Goal: Information Seeking & Learning: Understand process/instructions

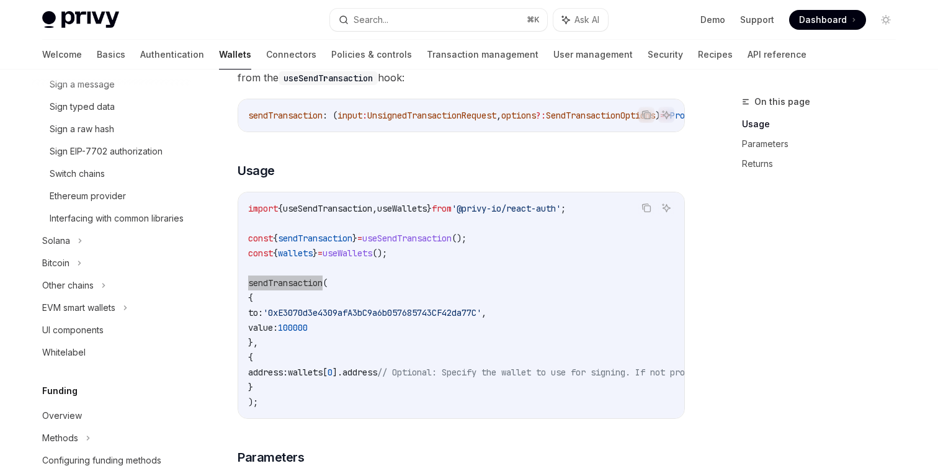
scroll to position [385, 0]
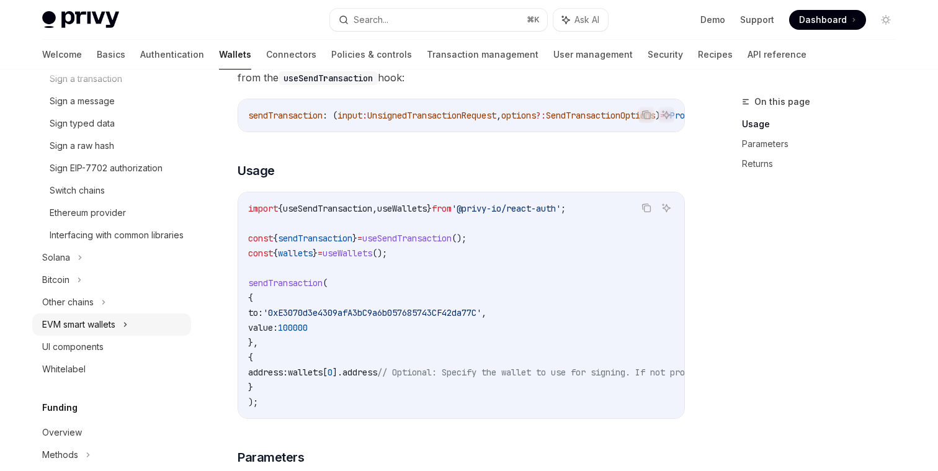
click at [130, 336] on div "EVM smart wallets" at bounding box center [111, 324] width 159 height 22
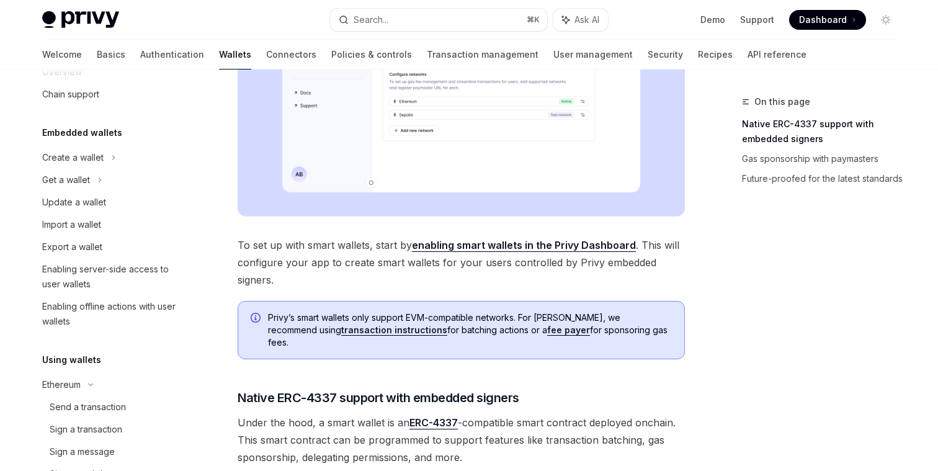
scroll to position [20, 0]
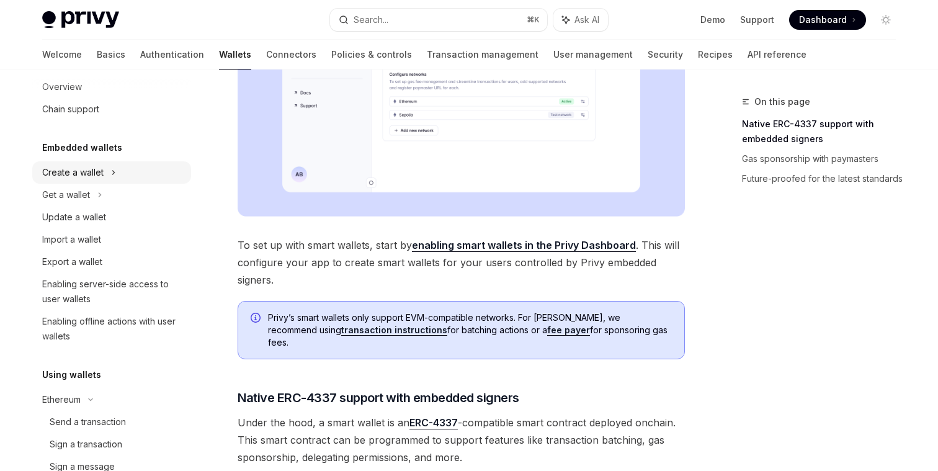
click at [114, 171] on icon at bounding box center [113, 172] width 5 height 15
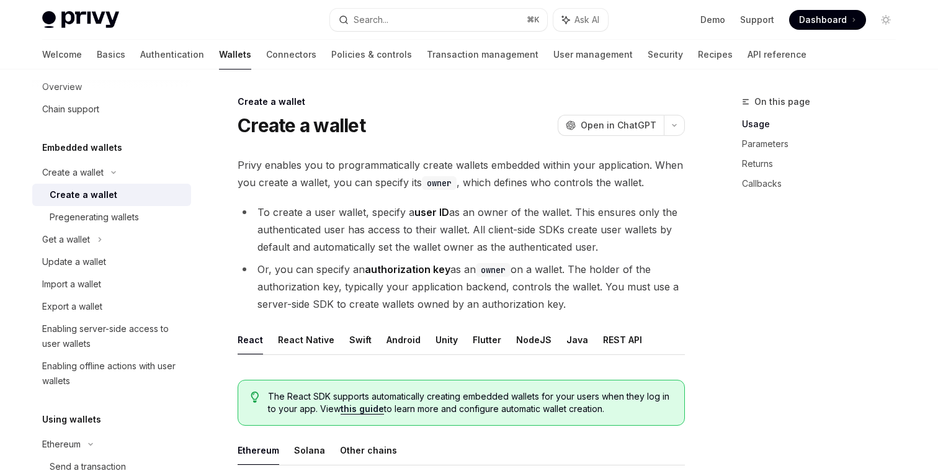
scroll to position [24, 0]
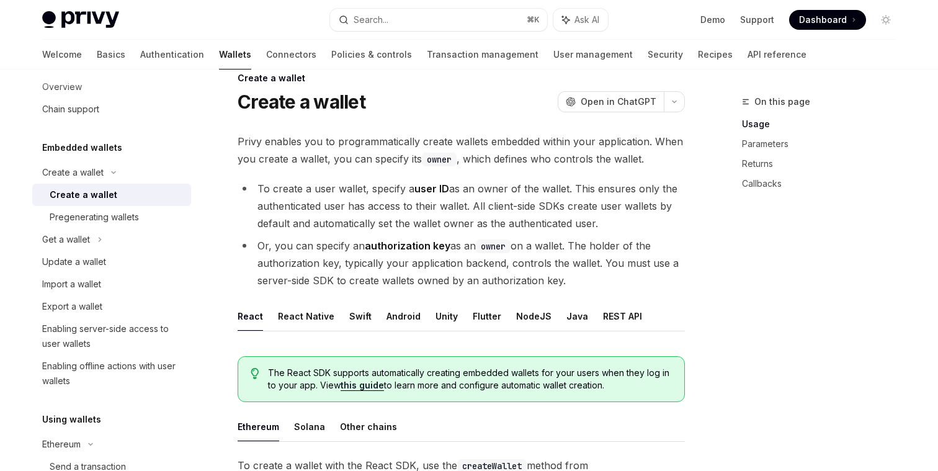
click at [422, 143] on span "Privy enables you to programmatically create wallets embedded within your appli…" at bounding box center [461, 150] width 447 height 35
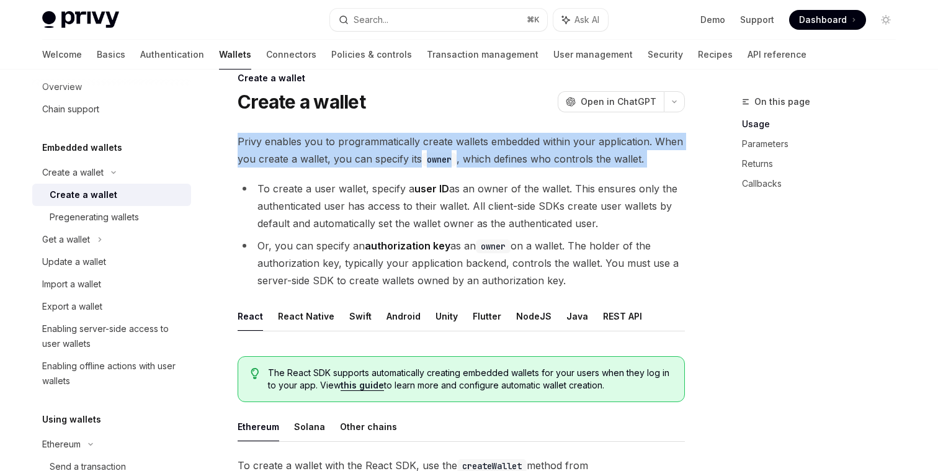
click at [422, 143] on span "Privy enables you to programmatically create wallets embedded within your appli…" at bounding box center [461, 150] width 447 height 35
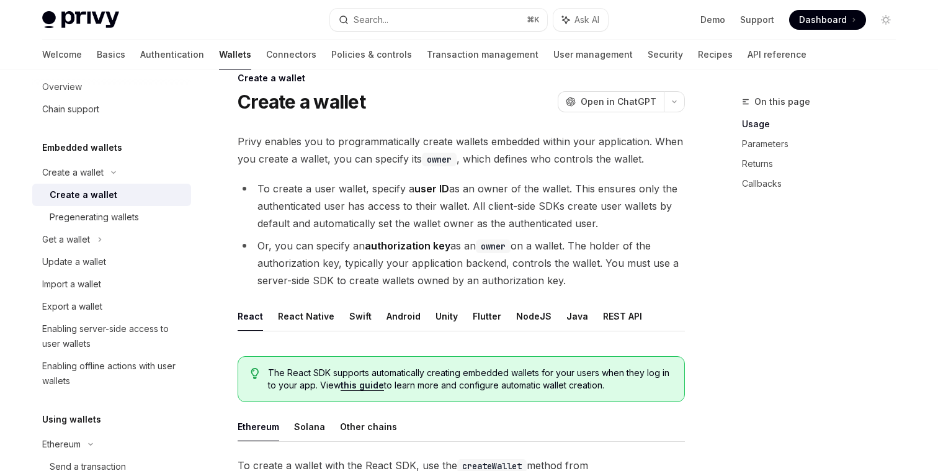
click at [422, 166] on span "Privy enables you to programmatically create wallets embedded within your appli…" at bounding box center [461, 150] width 447 height 35
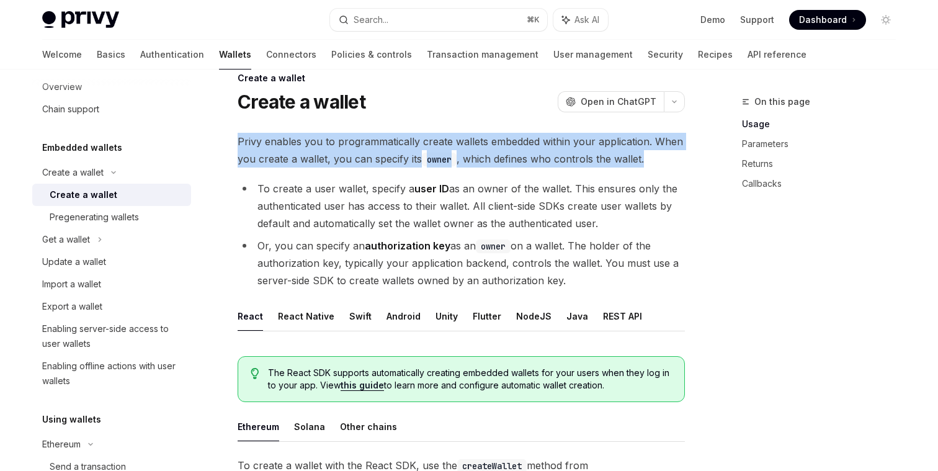
drag, startPoint x: 655, startPoint y: 154, endPoint x: 216, endPoint y: 141, distance: 439.3
copy span "Privy enables you to programmatically create wallets embedded within your appli…"
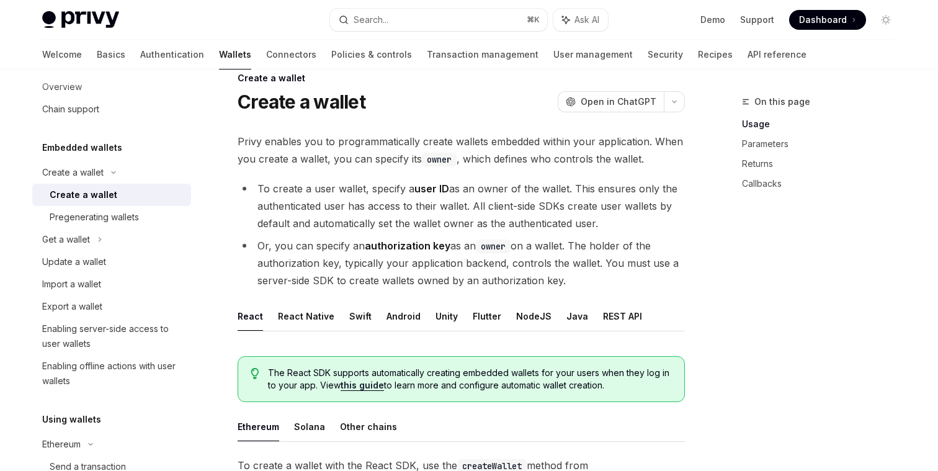
click at [375, 194] on li "To create a user wallet, specify a user ID as an owner of the wallet. This ensu…" at bounding box center [461, 206] width 447 height 52
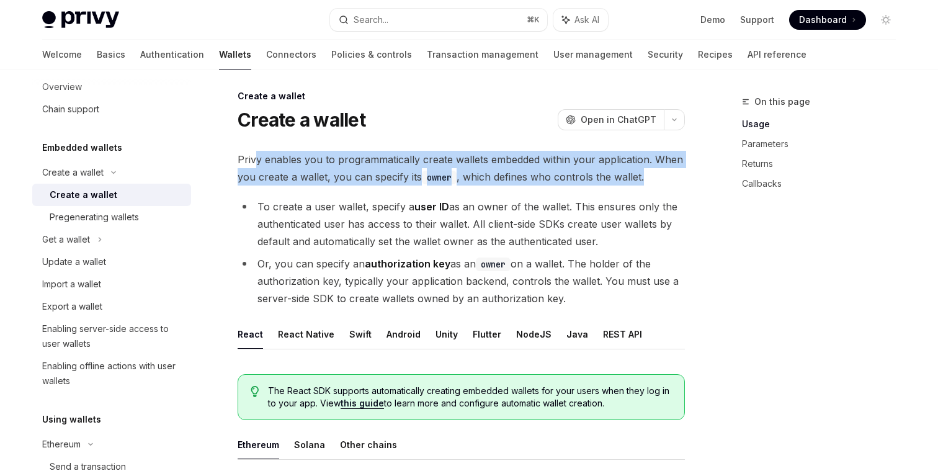
drag, startPoint x: 655, startPoint y: 177, endPoint x: 255, endPoint y: 163, distance: 400.3
click at [255, 163] on span "Privy enables you to programmatically create wallets embedded within your appli…" at bounding box center [461, 168] width 447 height 35
drag, startPoint x: 648, startPoint y: 180, endPoint x: 225, endPoint y: 155, distance: 423.7
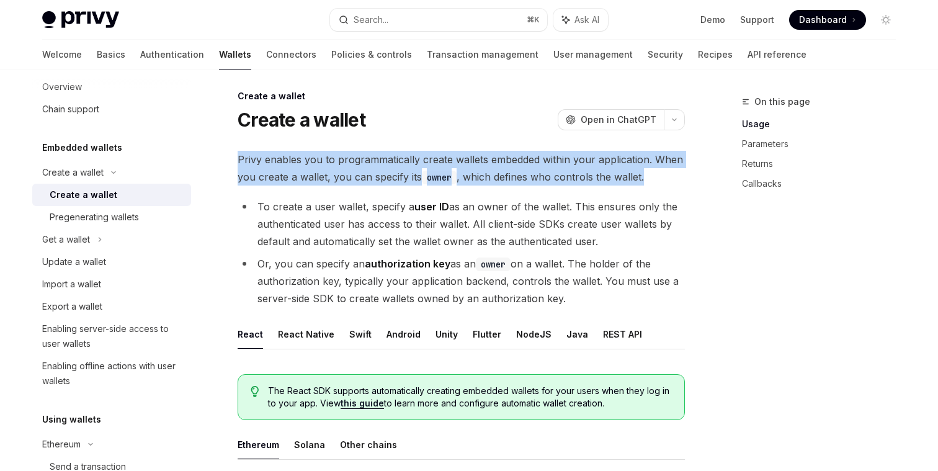
copy span "Privy enables you to programmatically create wallets embedded within your appli…"
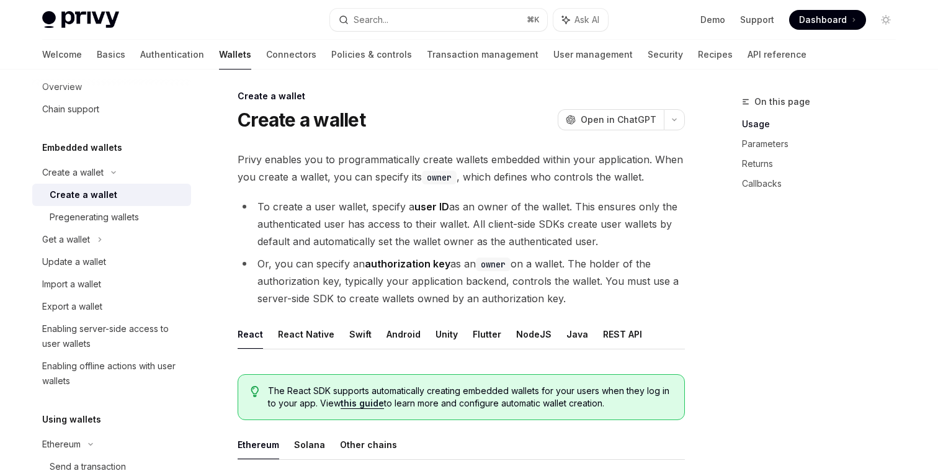
click at [460, 183] on span "Privy enables you to programmatically create wallets embedded within your appli…" at bounding box center [461, 168] width 447 height 35
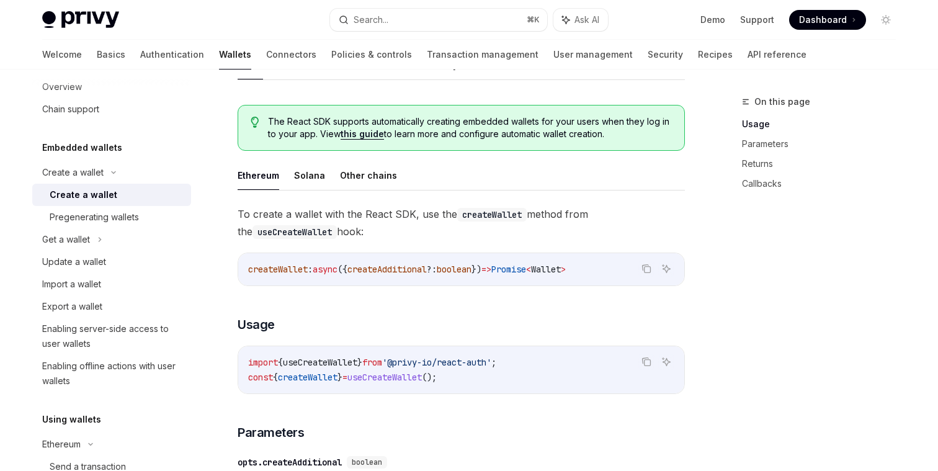
scroll to position [259, 0]
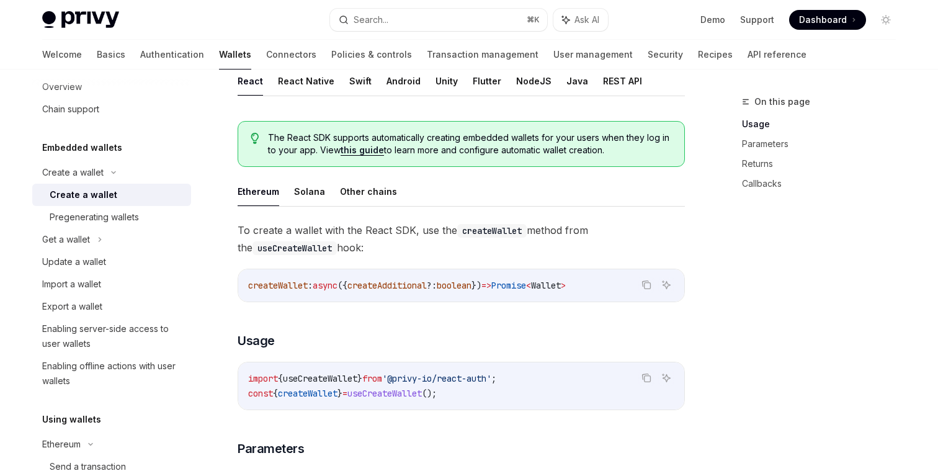
click at [420, 232] on span "To create a wallet with the React SDK, use the createWallet method from the use…" at bounding box center [461, 238] width 447 height 35
click at [418, 237] on span "To create a wallet with the React SDK, use the createWallet method from the use…" at bounding box center [461, 238] width 447 height 35
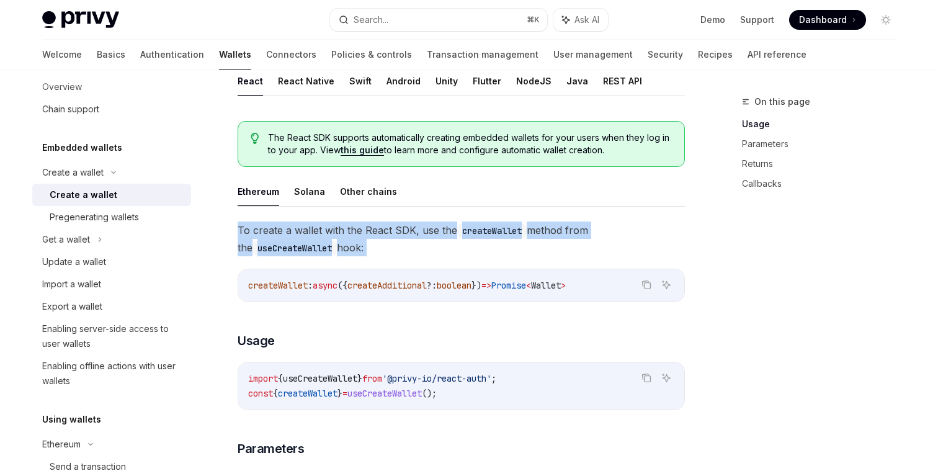
click at [418, 237] on span "To create a wallet with the React SDK, use the createWallet method from the use…" at bounding box center [461, 238] width 447 height 35
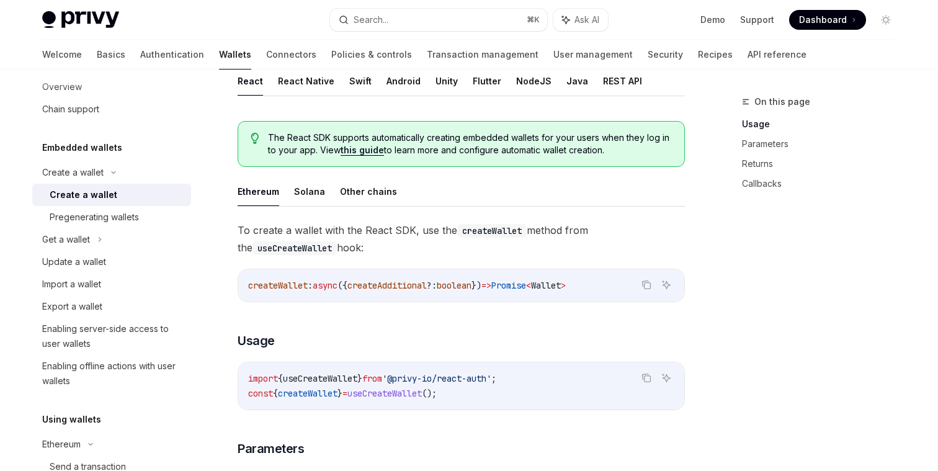
click at [424, 240] on span "To create a wallet with the React SDK, use the createWallet method from the use…" at bounding box center [461, 238] width 447 height 35
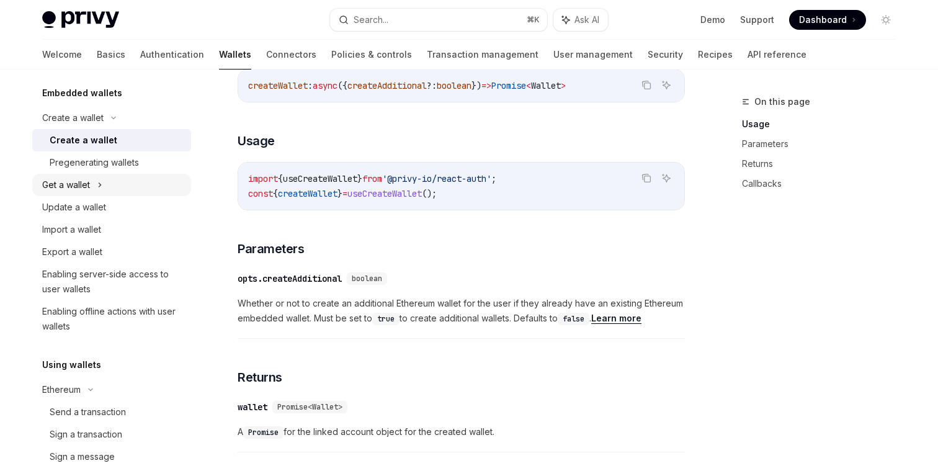
scroll to position [85, 0]
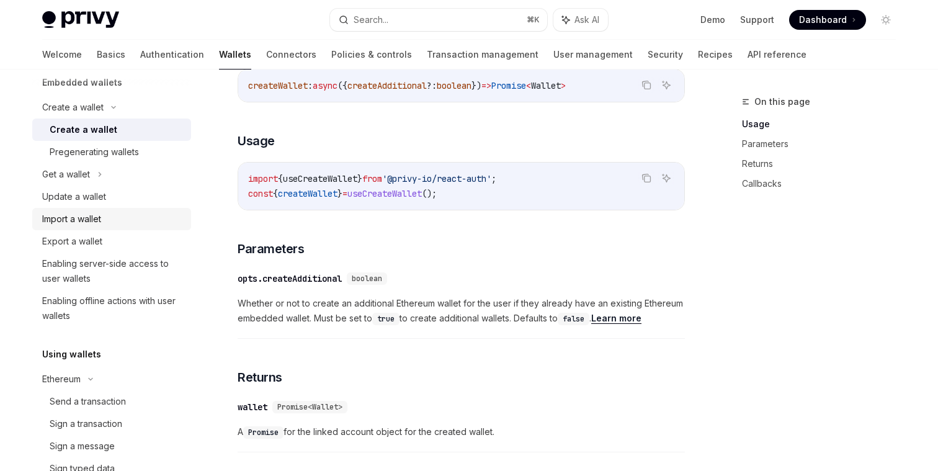
click at [101, 219] on div "Import a wallet" at bounding box center [71, 218] width 59 height 15
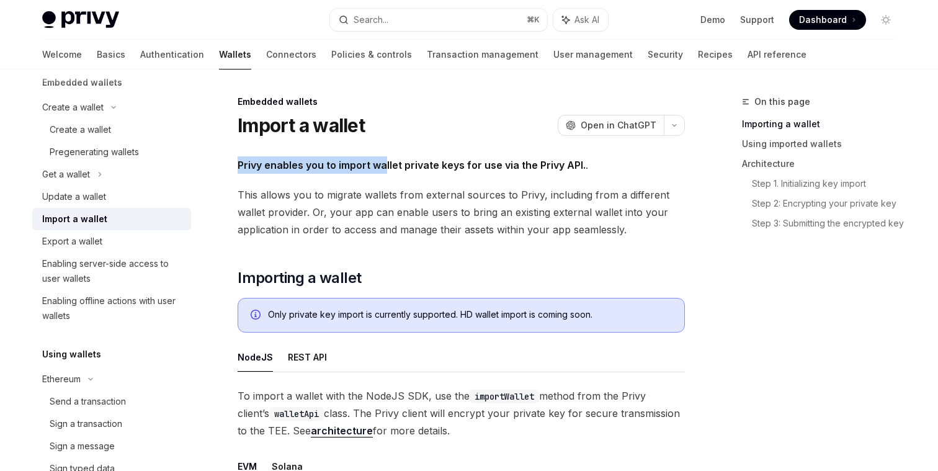
drag, startPoint x: 238, startPoint y: 164, endPoint x: 383, endPoint y: 169, distance: 144.6
click at [384, 169] on strong "Privy enables you to import wallet private keys for use via the Privy API." at bounding box center [412, 165] width 348 height 12
click at [383, 169] on strong "Privy enables you to import wallet private keys for use via the Privy API." at bounding box center [412, 165] width 348 height 12
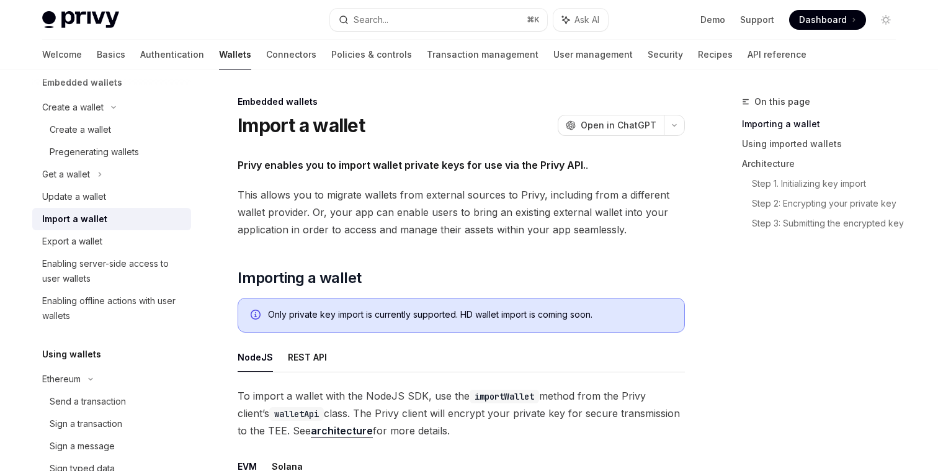
click at [398, 190] on span "This allows you to migrate wallets from external sources to Privy, including fr…" at bounding box center [461, 212] width 447 height 52
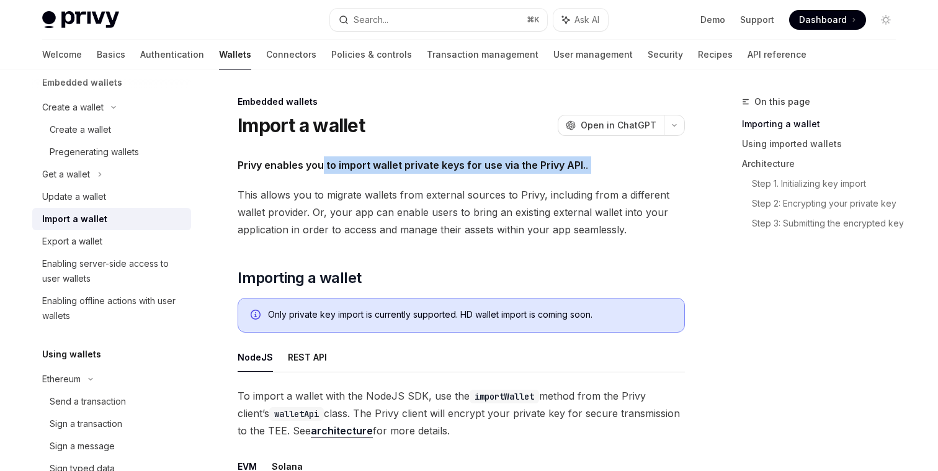
drag, startPoint x: 321, startPoint y: 167, endPoint x: 545, endPoint y: 179, distance: 224.8
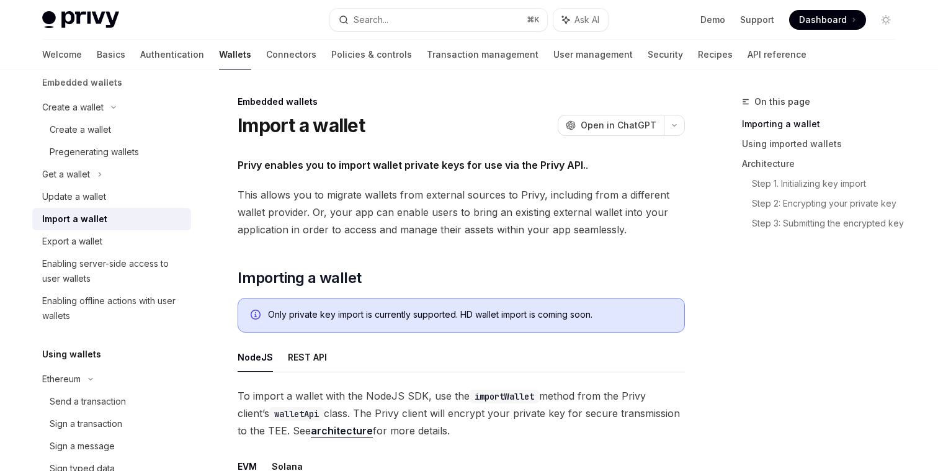
click at [497, 195] on span "This allows you to migrate wallets from external sources to Privy, including fr…" at bounding box center [461, 212] width 447 height 52
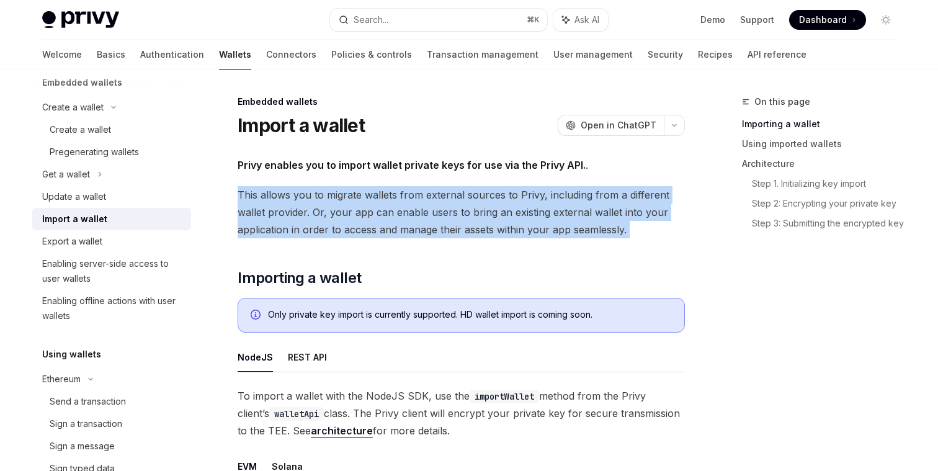
click at [497, 195] on span "This allows you to migrate wallets from external sources to Privy, including fr…" at bounding box center [461, 212] width 447 height 52
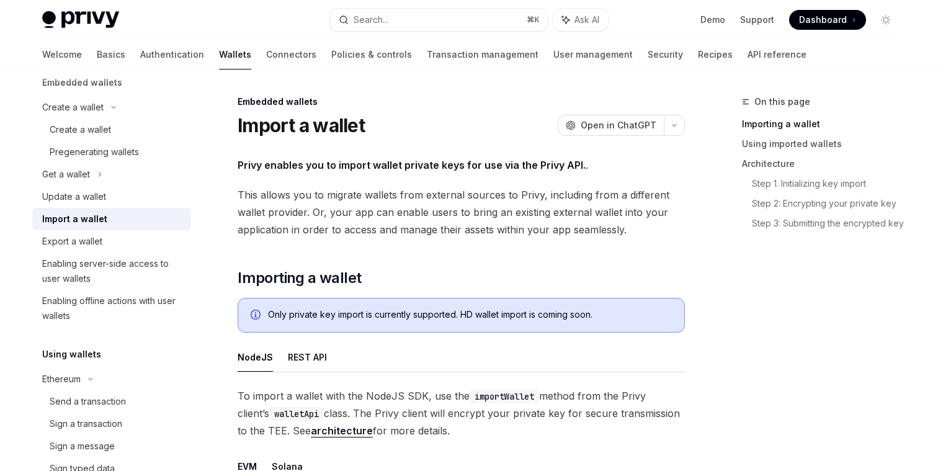
click at [486, 225] on span "This allows you to migrate wallets from external sources to Privy, including fr…" at bounding box center [461, 212] width 447 height 52
click at [471, 211] on span "This allows you to migrate wallets from external sources to Privy, including fr…" at bounding box center [461, 212] width 447 height 52
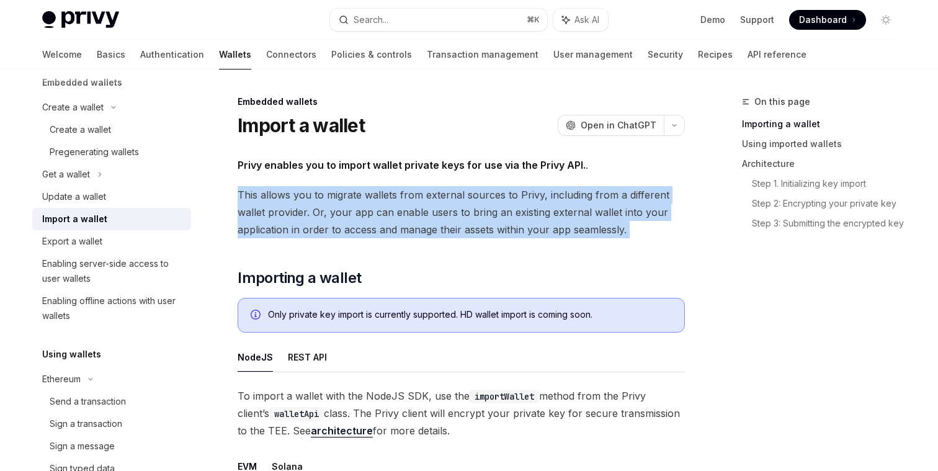
click at [471, 211] on span "This allows you to migrate wallets from external sources to Privy, including fr…" at bounding box center [461, 212] width 447 height 52
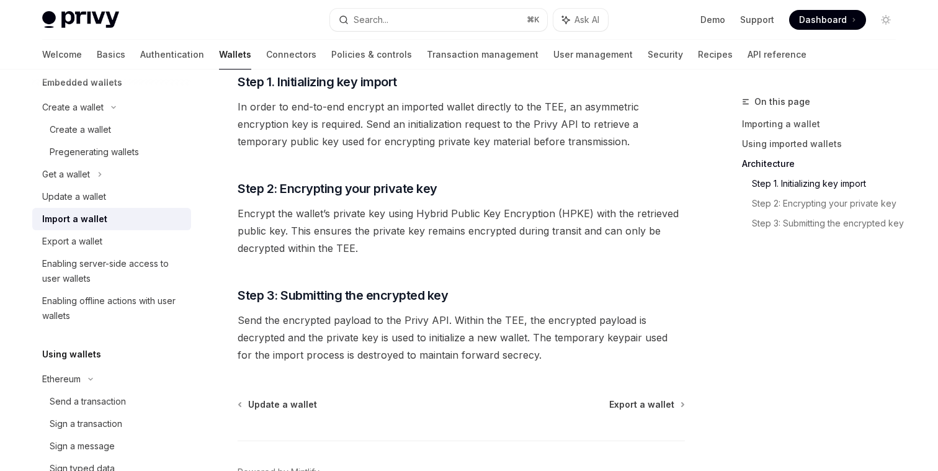
scroll to position [910, 0]
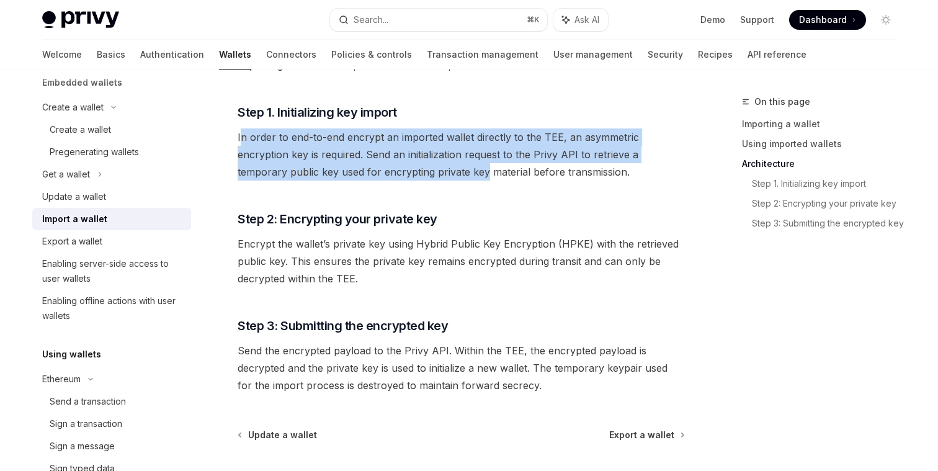
drag, startPoint x: 240, startPoint y: 141, endPoint x: 432, endPoint y: 171, distance: 194.7
click at [432, 171] on span "In order to end-to-end encrypt an imported wallet directly to the TEE, an asymm…" at bounding box center [461, 154] width 447 height 52
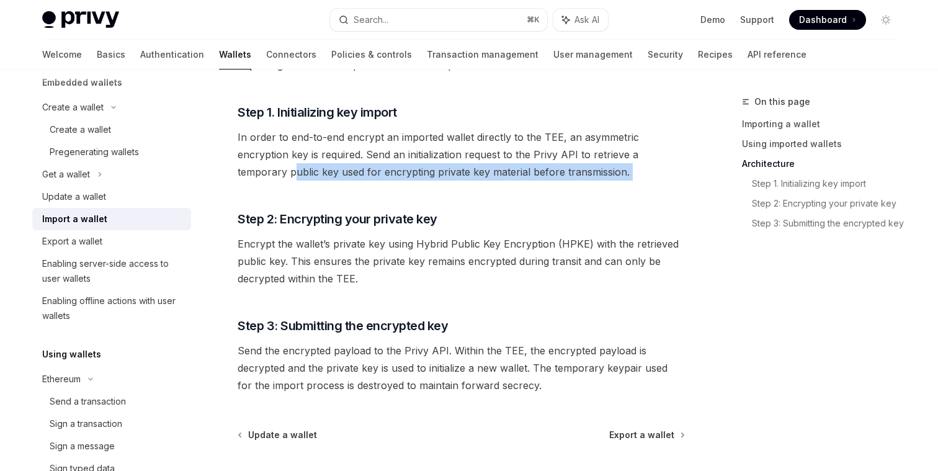
drag, startPoint x: 241, startPoint y: 182, endPoint x: 564, endPoint y: 185, distance: 322.5
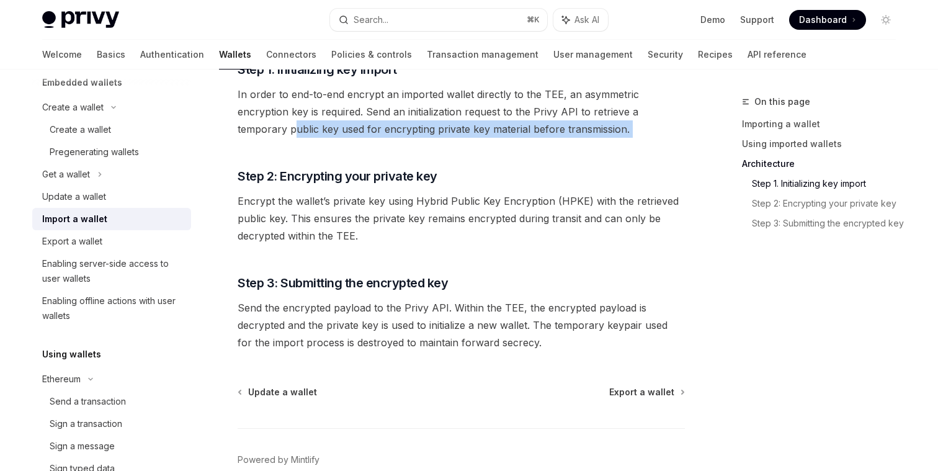
scroll to position [967, 0]
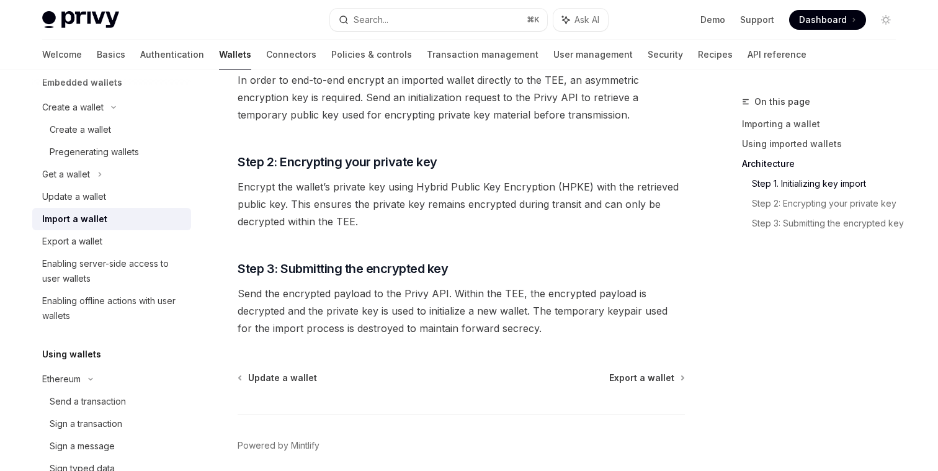
click at [399, 205] on span "Encrypt the wallet’s private key using Hybrid Public Key Encryption (HPKE) with…" at bounding box center [461, 204] width 447 height 52
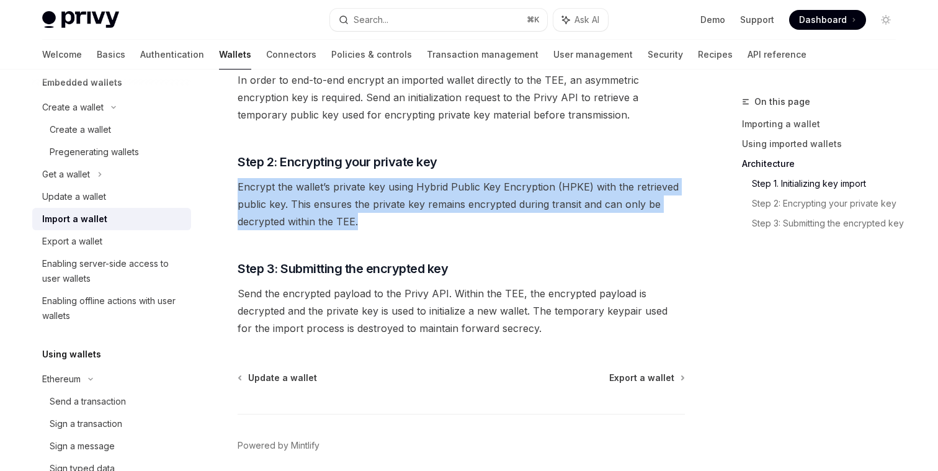
drag, startPoint x: 383, startPoint y: 222, endPoint x: 234, endPoint y: 187, distance: 152.9
drag, startPoint x: 234, startPoint y: 189, endPoint x: 365, endPoint y: 224, distance: 135.0
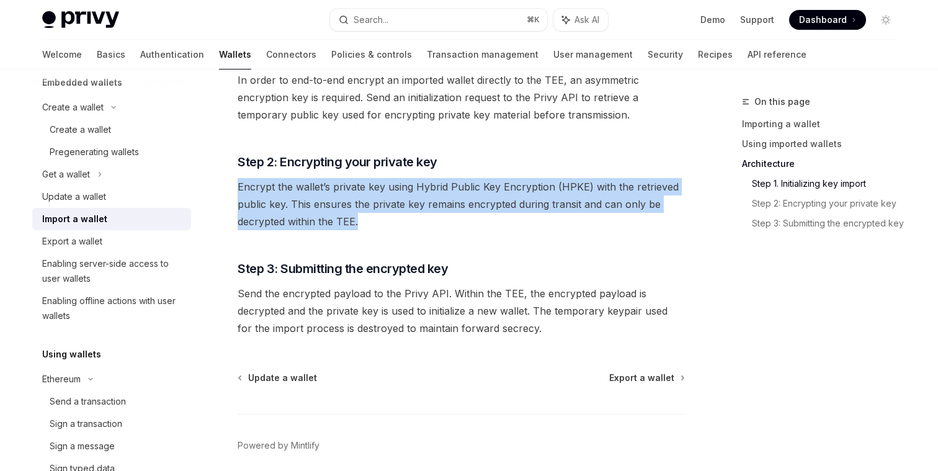
click at [365, 224] on span "Encrypt the wallet’s private key using Hybrid Public Key Encryption (HPKE) with…" at bounding box center [461, 204] width 447 height 52
drag, startPoint x: 365, startPoint y: 224, endPoint x: 226, endPoint y: 195, distance: 142.0
drag, startPoint x: 360, startPoint y: 228, endPoint x: 226, endPoint y: 172, distance: 145.4
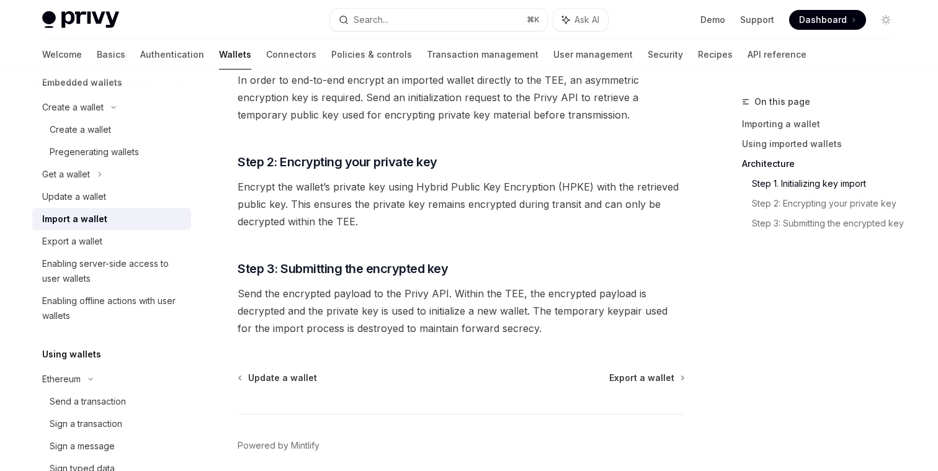
click at [310, 211] on span "Encrypt the wallet’s private key using Hybrid Public Key Encryption (HPKE) with…" at bounding box center [461, 204] width 447 height 52
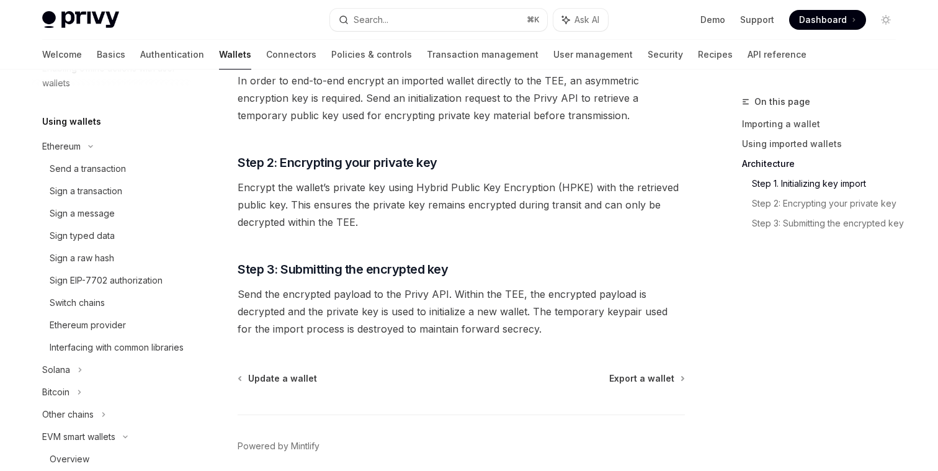
scroll to position [323, 0]
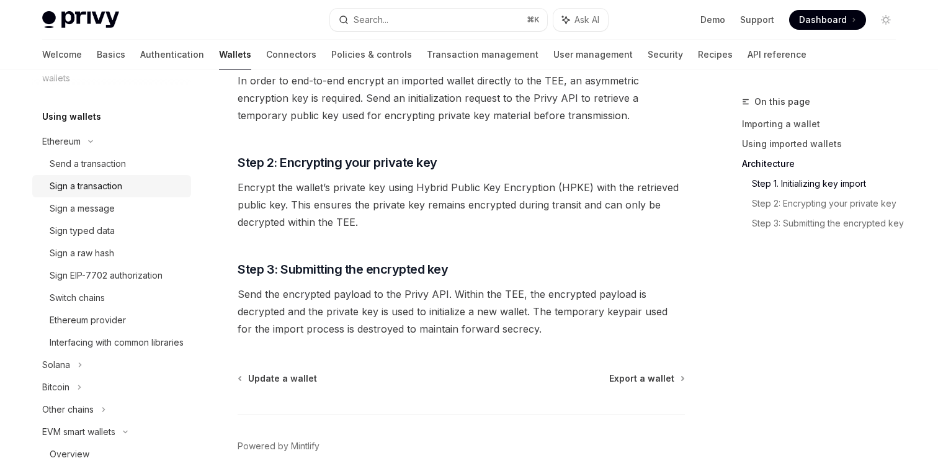
click at [102, 189] on div "Sign a transaction" at bounding box center [86, 186] width 73 height 15
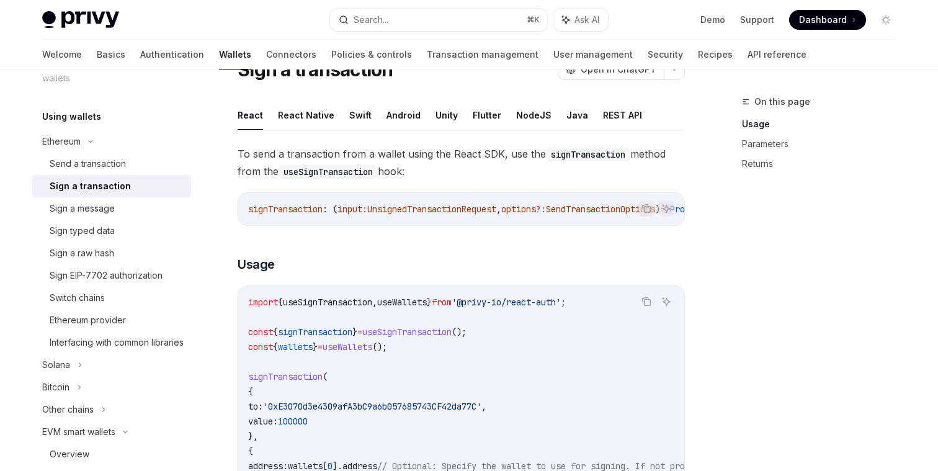
scroll to position [60, 0]
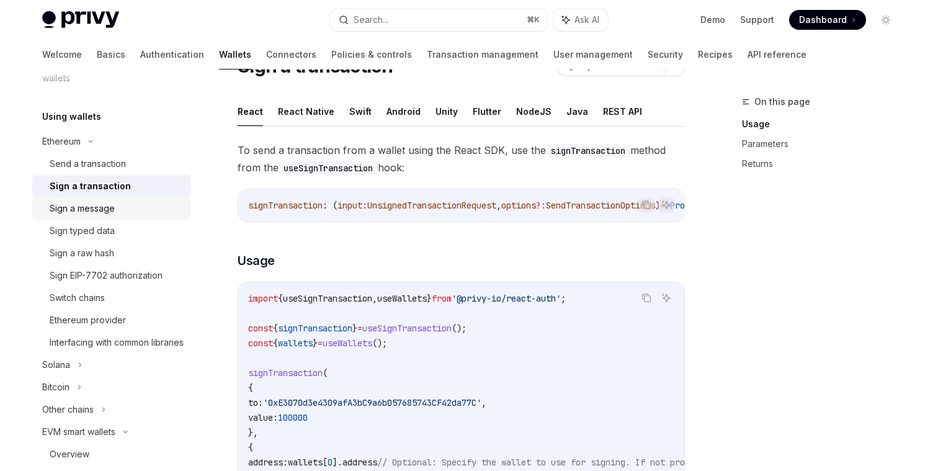
click at [89, 213] on div "Sign a message" at bounding box center [82, 208] width 65 height 15
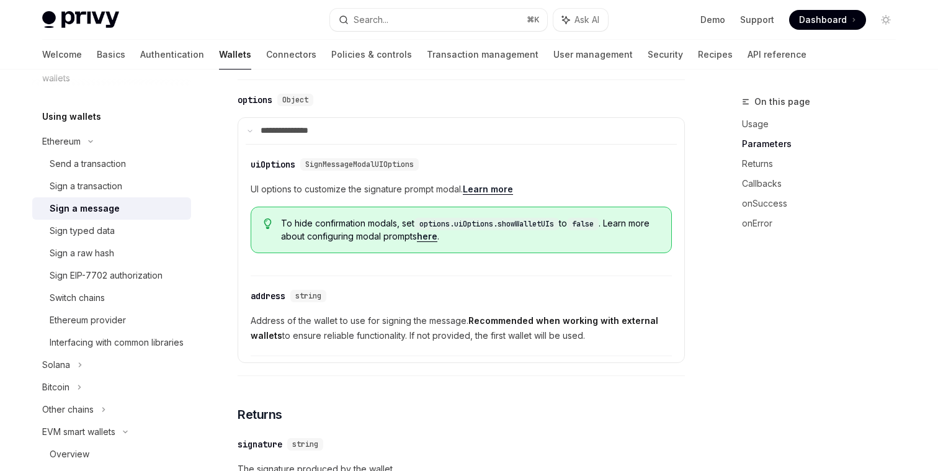
scroll to position [643, 0]
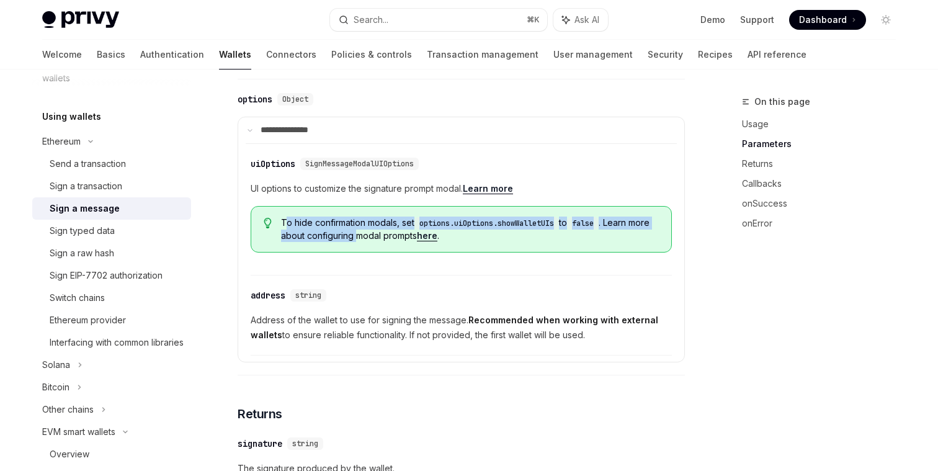
drag, startPoint x: 284, startPoint y: 227, endPoint x: 378, endPoint y: 239, distance: 95.0
click at [378, 239] on span "To hide confirmation modals, set options.uiOptions.showWalletUIs to false . Lea…" at bounding box center [470, 228] width 378 height 25
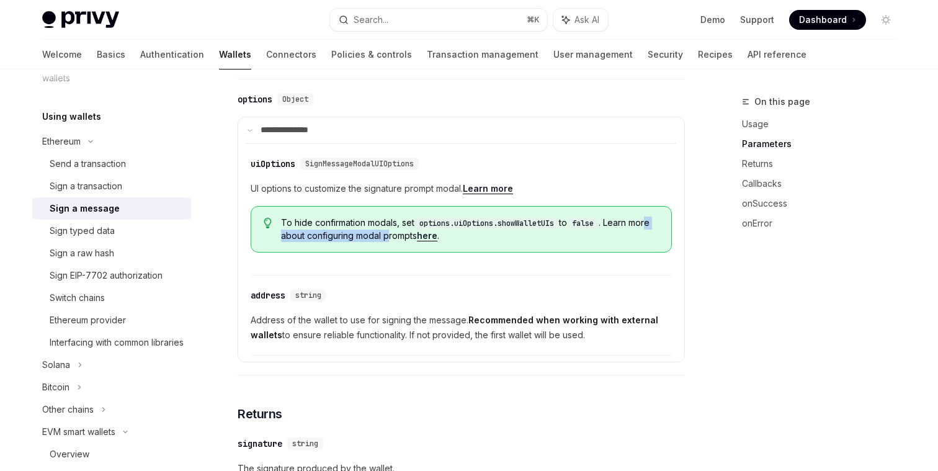
drag, startPoint x: 296, startPoint y: 239, endPoint x: 411, endPoint y: 244, distance: 114.8
click at [412, 242] on span "To hide confirmation modals, set options.uiOptions.showWalletUIs to false . Lea…" at bounding box center [470, 228] width 378 height 25
click at [390, 242] on span "To hide confirmation modals, set options.uiOptions.showWalletUIs to false . Lea…" at bounding box center [470, 228] width 378 height 25
click at [484, 192] on link "Learn more" at bounding box center [488, 188] width 50 height 11
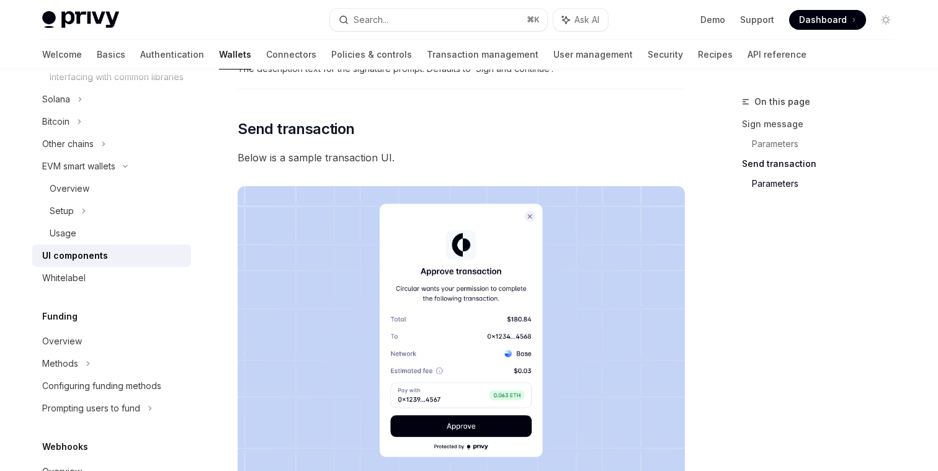
scroll to position [976, 0]
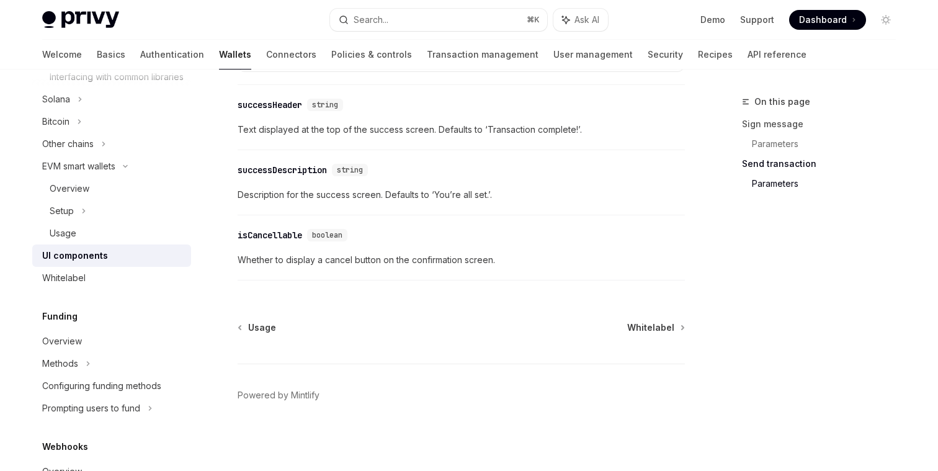
type textarea "*"
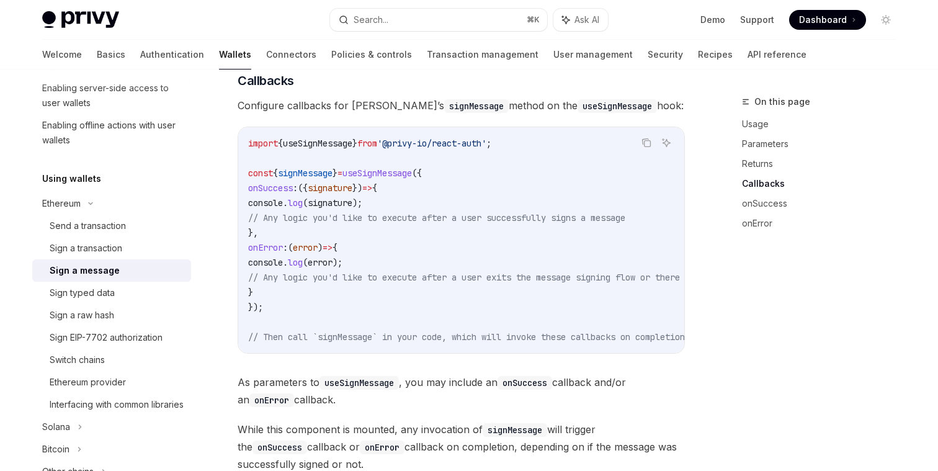
scroll to position [1041, 0]
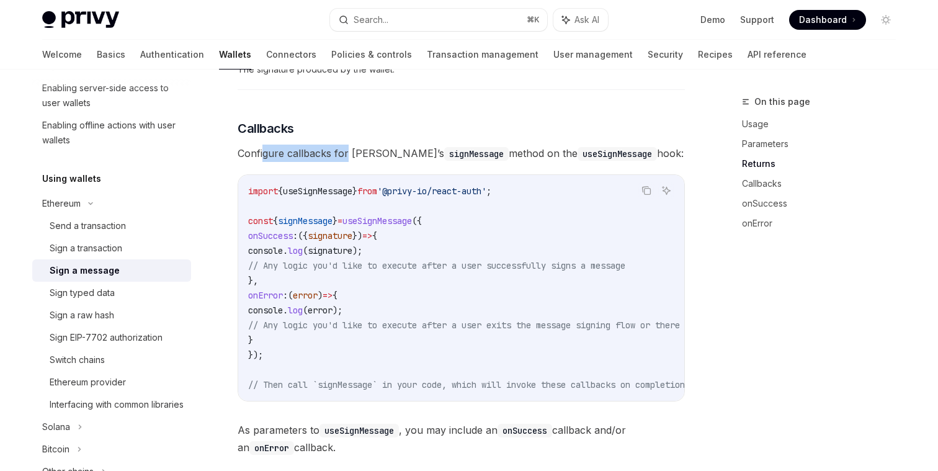
drag, startPoint x: 264, startPoint y: 155, endPoint x: 347, endPoint y: 154, distance: 83.1
click at [347, 154] on span "Configure callbacks for Privy’s signMessage method on the useSignMessage hook:" at bounding box center [461, 153] width 447 height 17
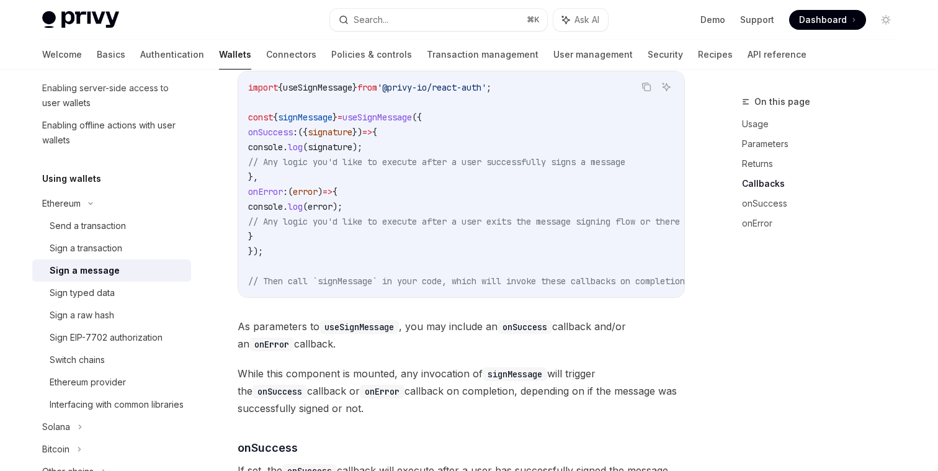
scroll to position [1144, 0]
click at [390, 165] on span "// Any logic you'd like to execute after a user successfully signs a message" at bounding box center [436, 163] width 377 height 11
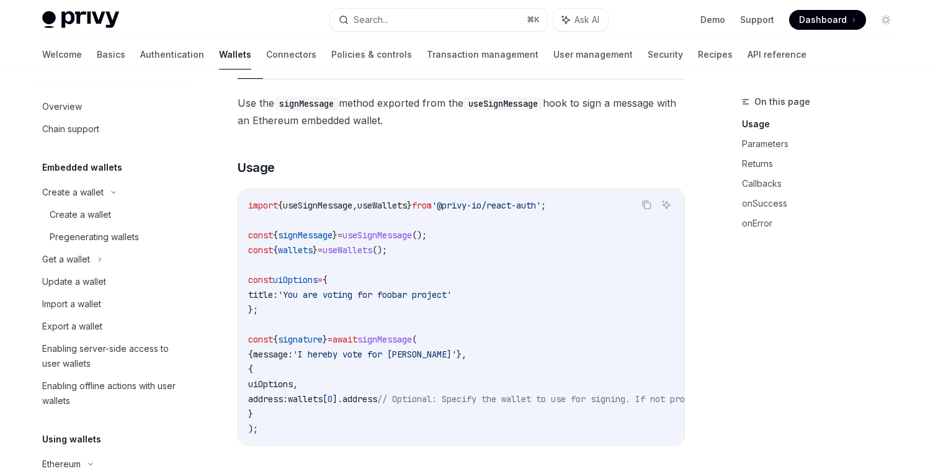
scroll to position [0, 0]
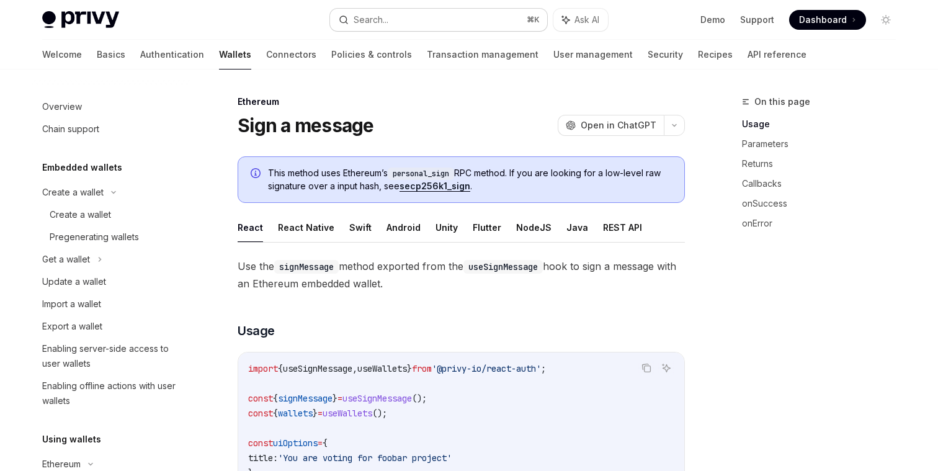
click at [419, 16] on button "Search... ⌘ K" at bounding box center [438, 20] width 217 height 22
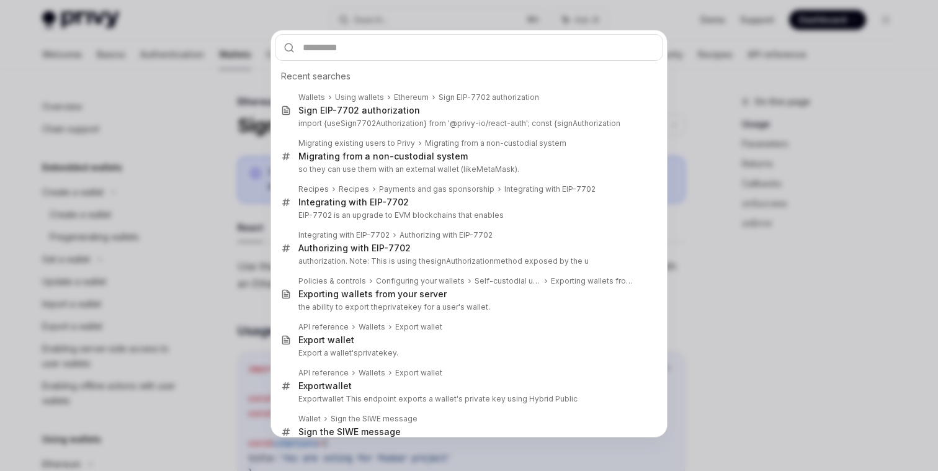
click at [241, 120] on div "Recent searches Wallets Using wallets Ethereum Sign EIP-7702 authorization Sign…" at bounding box center [469, 235] width 938 height 471
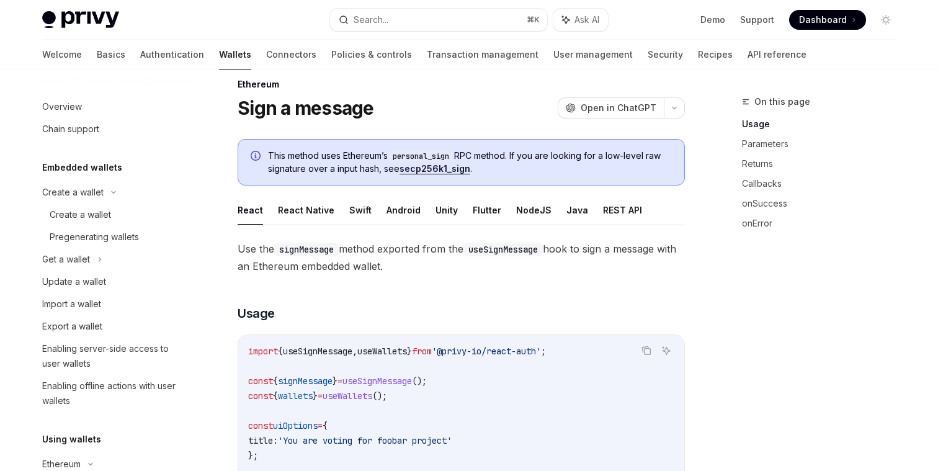
scroll to position [12, 0]
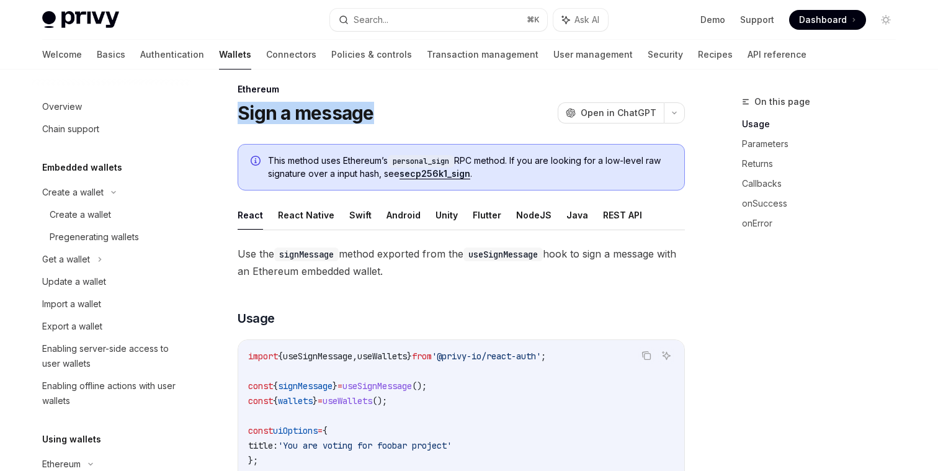
drag, startPoint x: 238, startPoint y: 108, endPoint x: 411, endPoint y: 107, distance: 173.7
click at [412, 107] on div "Sign a message OpenAI Open in ChatGPT" at bounding box center [461, 113] width 447 height 22
copy h1 "Sign a message"
click at [387, 18] on div "Search..." at bounding box center [371, 19] width 35 height 15
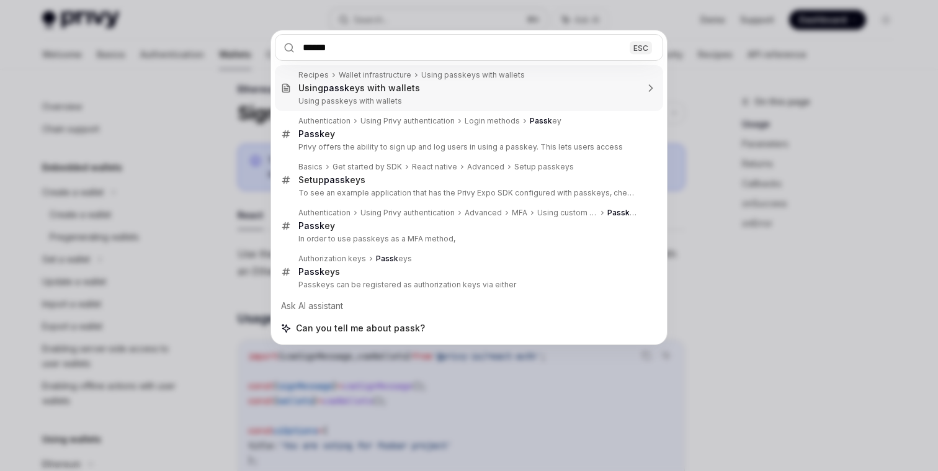
type input "*******"
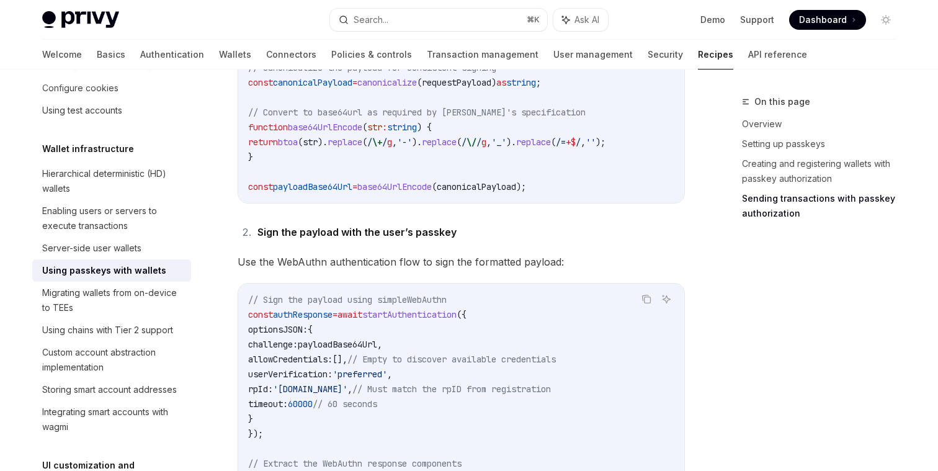
scroll to position [1598, 0]
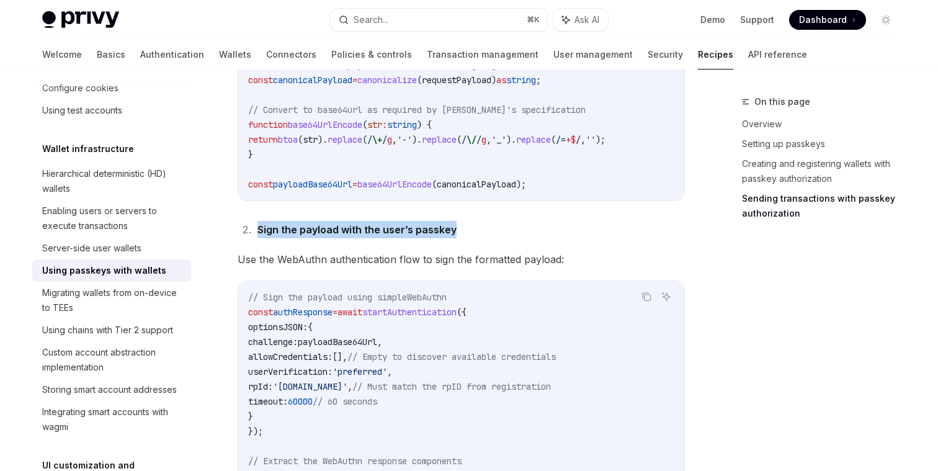
drag, startPoint x: 257, startPoint y: 217, endPoint x: 452, endPoint y: 218, distance: 195.4
click at [452, 221] on li "Sign the payload with the user’s passkey" at bounding box center [469, 229] width 431 height 17
click at [425, 251] on span "Use the WebAuthn authentication flow to sign the formatted payload:" at bounding box center [461, 259] width 447 height 17
click at [394, 252] on span "Use the WebAuthn authentication flow to sign the formatted payload:" at bounding box center [461, 259] width 447 height 17
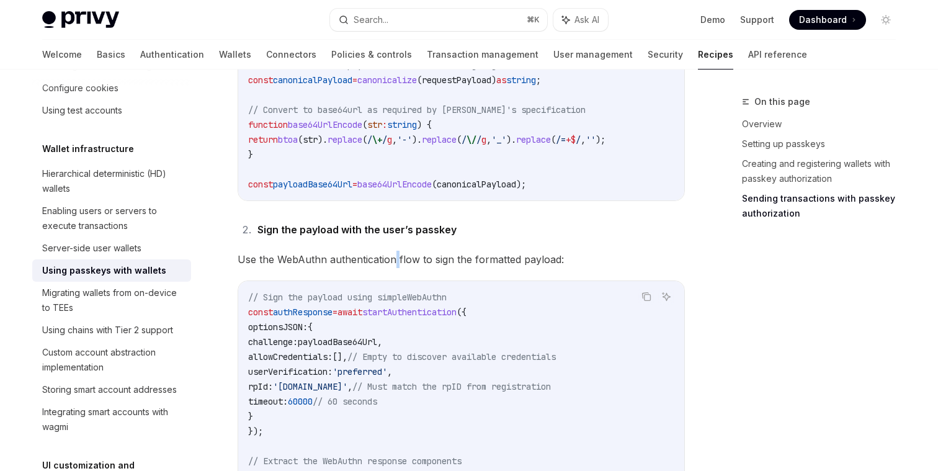
click at [394, 252] on span "Use the WebAuthn authentication flow to sign the formatted payload:" at bounding box center [461, 259] width 447 height 17
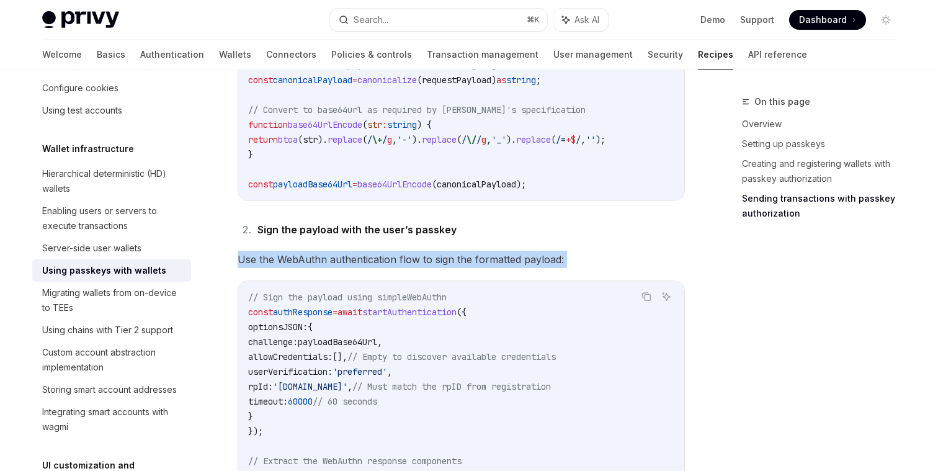
click at [394, 252] on span "Use the WebAuthn authentication flow to sign the formatted payload:" at bounding box center [461, 259] width 447 height 17
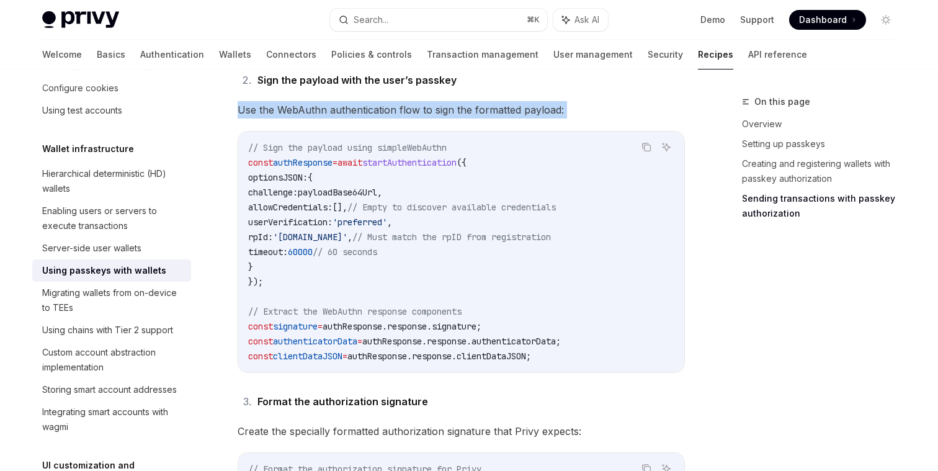
scroll to position [1742, 0]
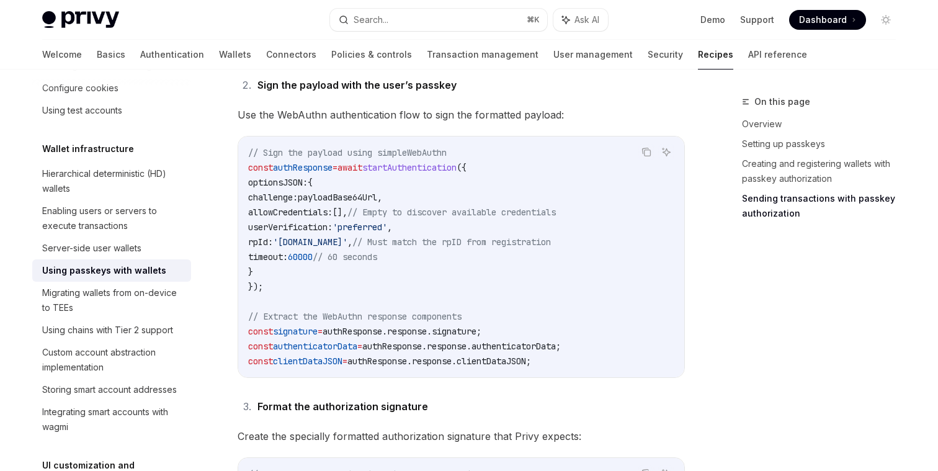
click at [325, 162] on span "authResponse" at bounding box center [303, 167] width 60 height 11
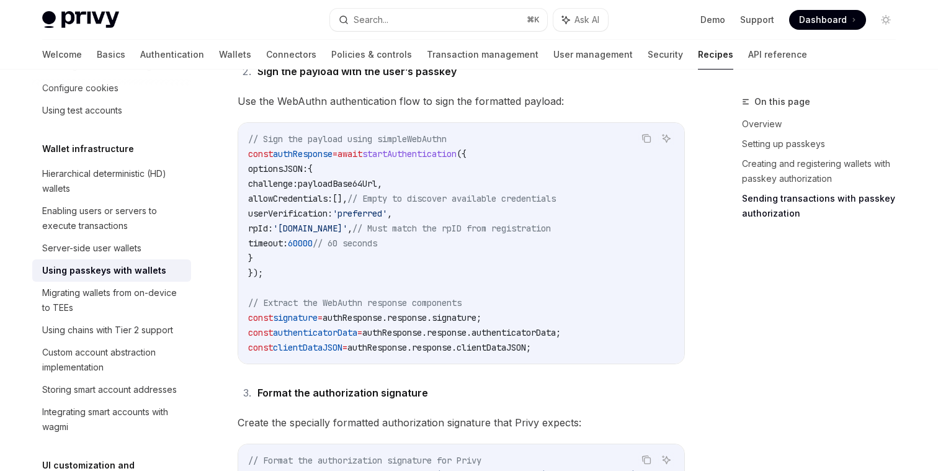
scroll to position [1761, 0]
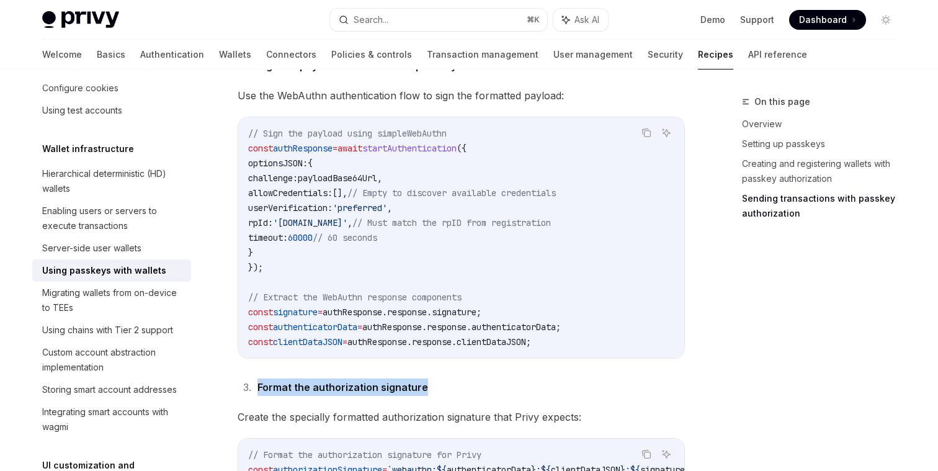
drag, startPoint x: 259, startPoint y: 373, endPoint x: 434, endPoint y: 373, distance: 174.9
click at [434, 378] on li "Format the authorization signature" at bounding box center [469, 386] width 431 height 17
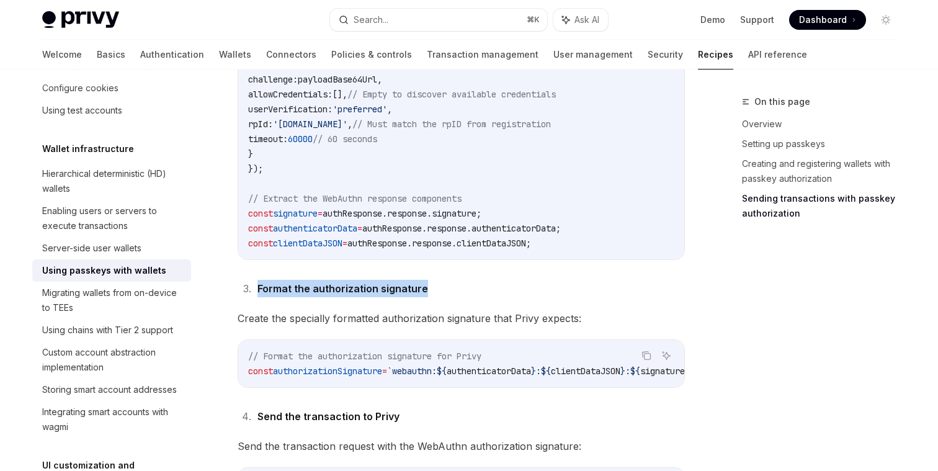
scroll to position [1866, 0]
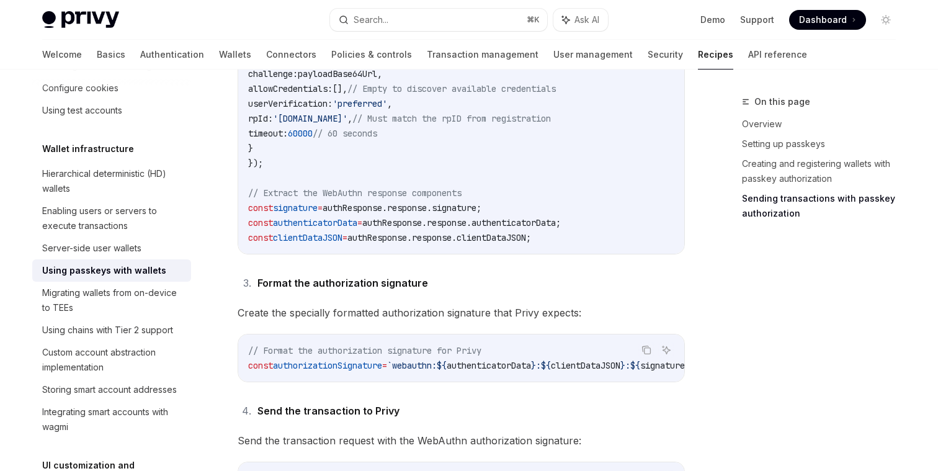
drag, startPoint x: 427, startPoint y: 367, endPoint x: 512, endPoint y: 367, distance: 85.6
click at [513, 367] on div "// Format the authorization signature for Privy const authorizationSignature = …" at bounding box center [461, 357] width 446 height 47
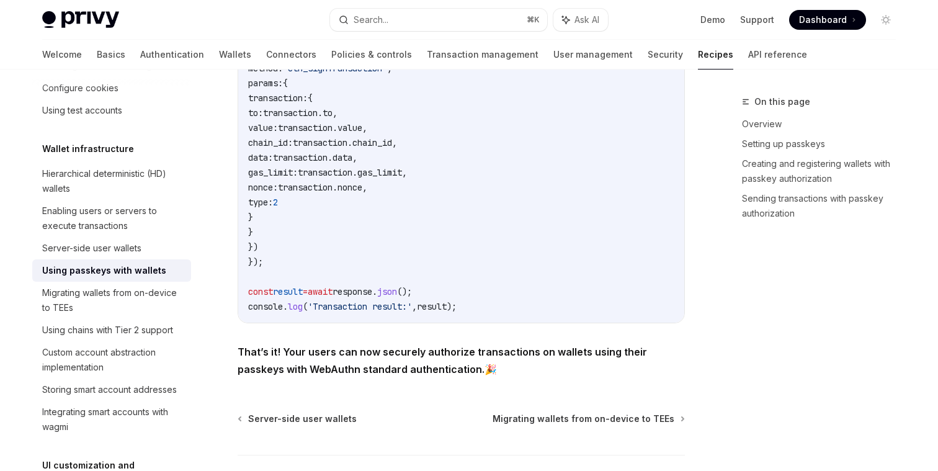
scroll to position [2425, 0]
click at [385, 350] on strong "That’s it! Your users can now securely authorize transactions on wallets using …" at bounding box center [442, 360] width 409 height 30
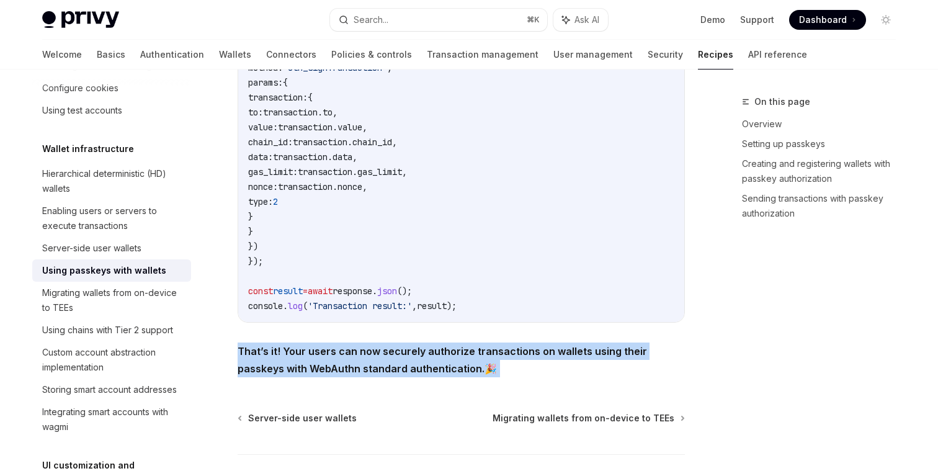
click at [385, 350] on strong "That’s it! Your users can now securely authorize transactions on wallets using …" at bounding box center [442, 360] width 409 height 30
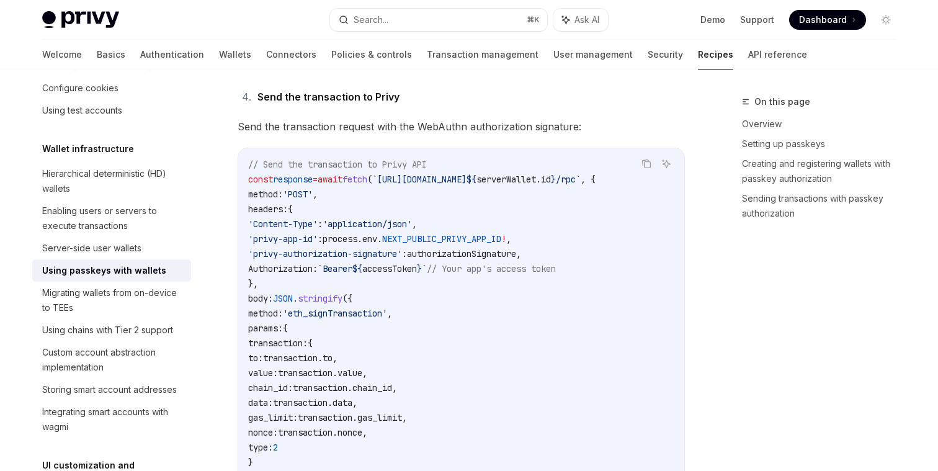
scroll to position [2513, 0]
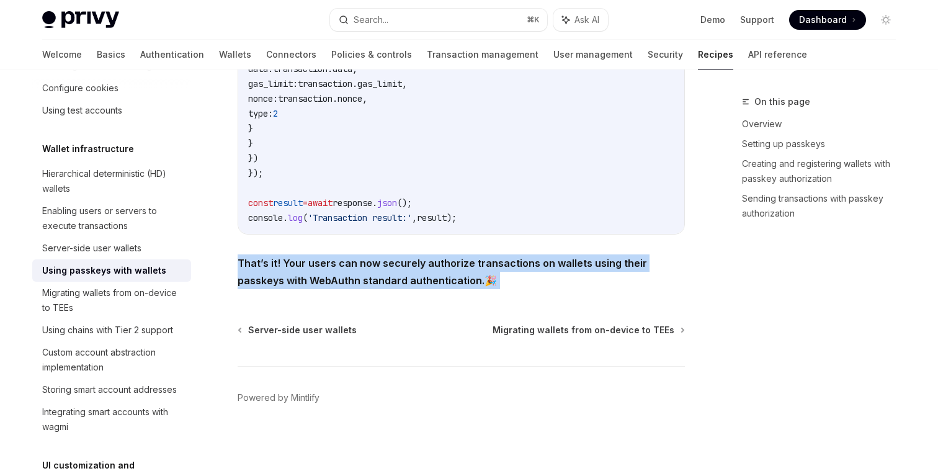
click at [381, 279] on strong "That’s it! Your users can now securely authorize transactions on wallets using …" at bounding box center [442, 272] width 409 height 30
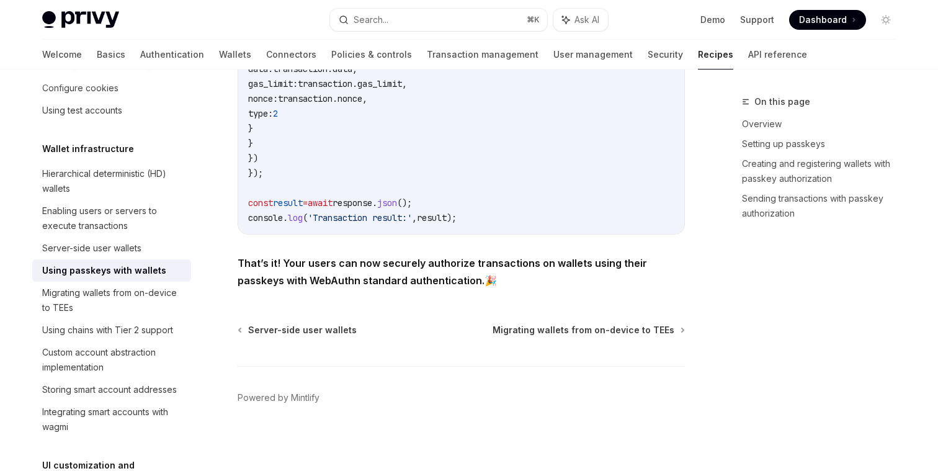
click at [331, 273] on strong "That’s it! Your users can now securely authorize transactions on wallets using …" at bounding box center [442, 272] width 409 height 30
click at [327, 185] on code "// Send the transaction to Privy API const response = await fetch ( `[URL][DOMA…" at bounding box center [461, 24] width 426 height 402
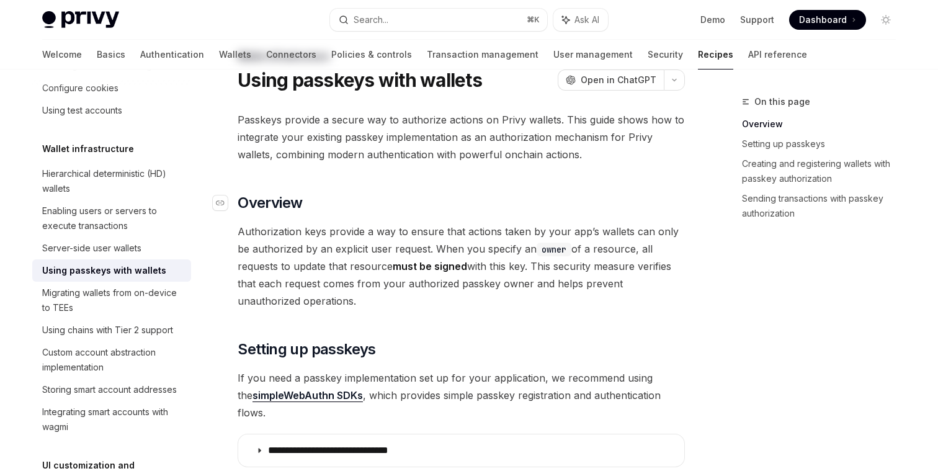
scroll to position [0, 0]
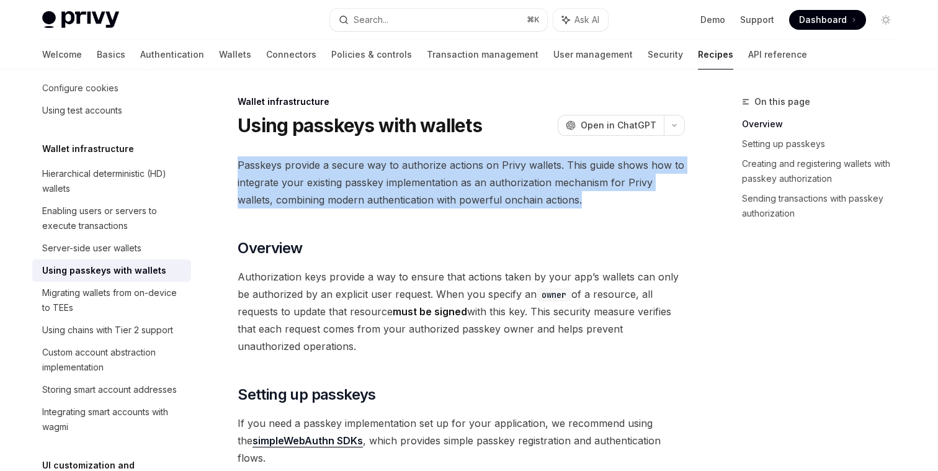
drag, startPoint x: 238, startPoint y: 162, endPoint x: 587, endPoint y: 207, distance: 352.0
click at [587, 207] on span "Passkeys provide a secure way to authorize actions on Privy wallets. This guide…" at bounding box center [461, 182] width 447 height 52
drag, startPoint x: 584, startPoint y: 201, endPoint x: 237, endPoint y: 164, distance: 348.6
click at [238, 164] on span "Passkeys provide a secure way to authorize actions on Privy wallets. This guide…" at bounding box center [461, 182] width 447 height 52
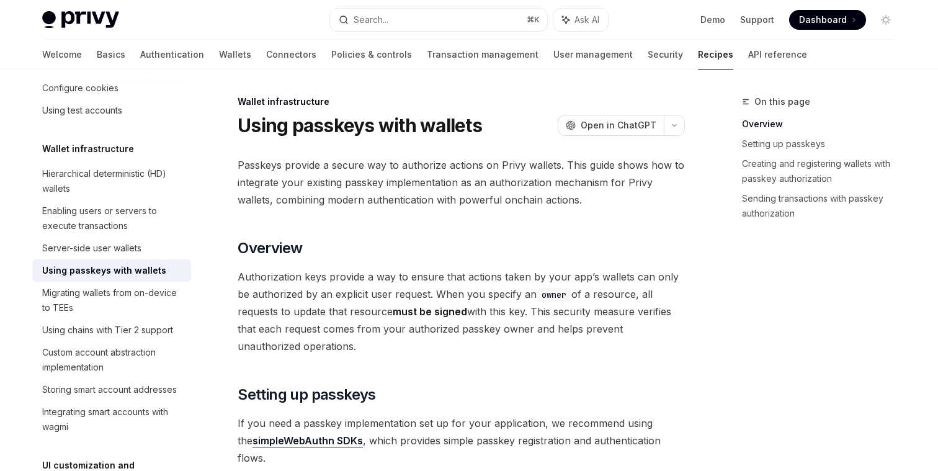
click at [271, 191] on span "Passkeys provide a secure way to authorize actions on Privy wallets. This guide…" at bounding box center [461, 182] width 447 height 52
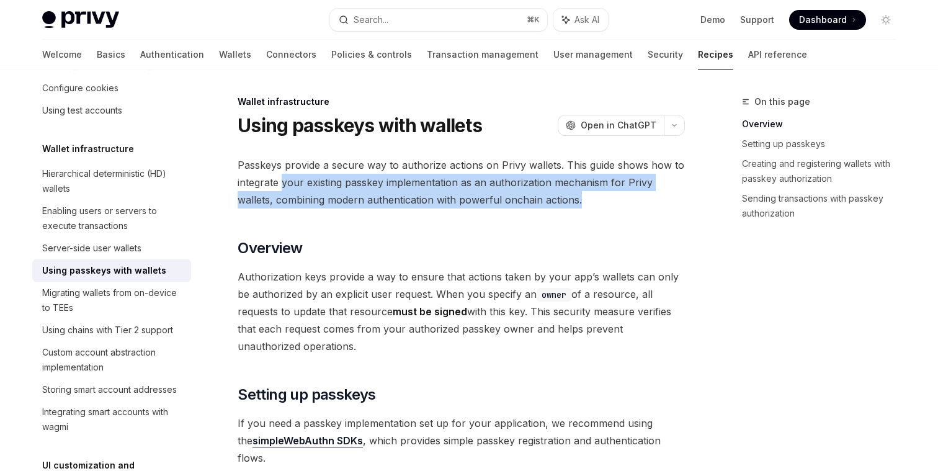
drag, startPoint x: 280, startPoint y: 185, endPoint x: 604, endPoint y: 194, distance: 323.9
click at [604, 194] on span "Passkeys provide a secure way to authorize actions on Privy wallets. This guide…" at bounding box center [461, 182] width 447 height 52
click at [605, 194] on span "Passkeys provide a secure way to authorize actions on Privy wallets. This guide…" at bounding box center [461, 182] width 447 height 52
drag, startPoint x: 605, startPoint y: 194, endPoint x: 383, endPoint y: 185, distance: 221.6
click at [383, 185] on span "Passkeys provide a secure way to authorize actions on Privy wallets. This guide…" at bounding box center [461, 182] width 447 height 52
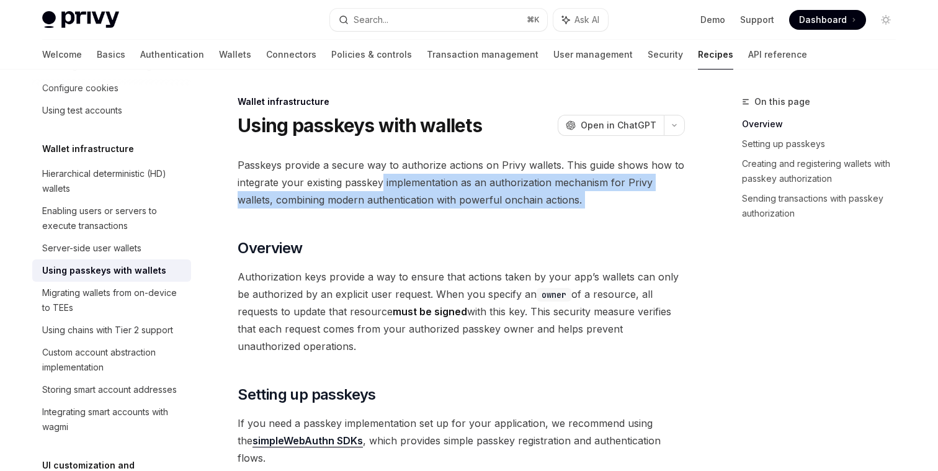
click at [383, 185] on span "Passkeys provide a secure way to authorize actions on Privy wallets. This guide…" at bounding box center [461, 182] width 447 height 52
drag, startPoint x: 385, startPoint y: 182, endPoint x: 669, endPoint y: 197, distance: 284.5
click at [670, 197] on span "Passkeys provide a secure way to authorize actions on Privy wallets. This guide…" at bounding box center [461, 182] width 447 height 52
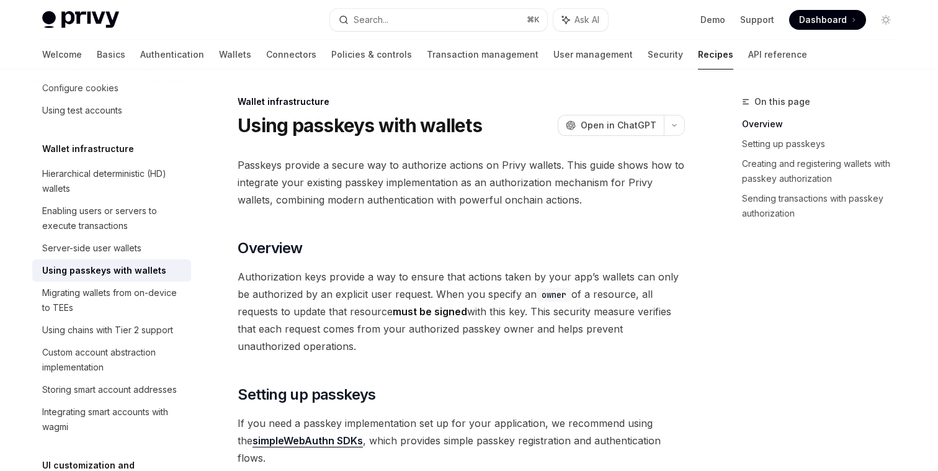
click at [666, 197] on span "Passkeys provide a secure way to authorize actions on Privy wallets. This guide…" at bounding box center [461, 182] width 447 height 52
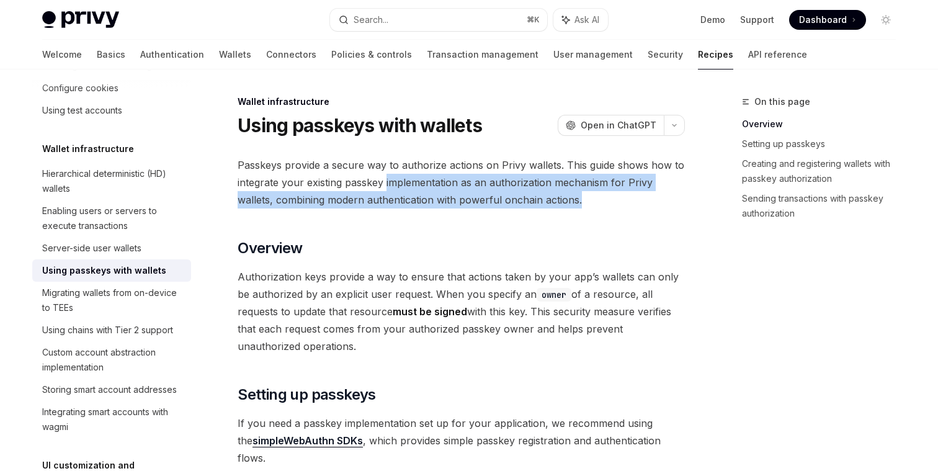
drag, startPoint x: 583, startPoint y: 203, endPoint x: 385, endPoint y: 181, distance: 199.0
click at [385, 181] on span "Passkeys provide a secure way to authorize actions on Privy wallets. This guide…" at bounding box center [461, 182] width 447 height 52
drag, startPoint x: 385, startPoint y: 181, endPoint x: 599, endPoint y: 197, distance: 213.9
click at [599, 197] on span "Passkeys provide a secure way to authorize actions on Privy wallets. This guide…" at bounding box center [461, 182] width 447 height 52
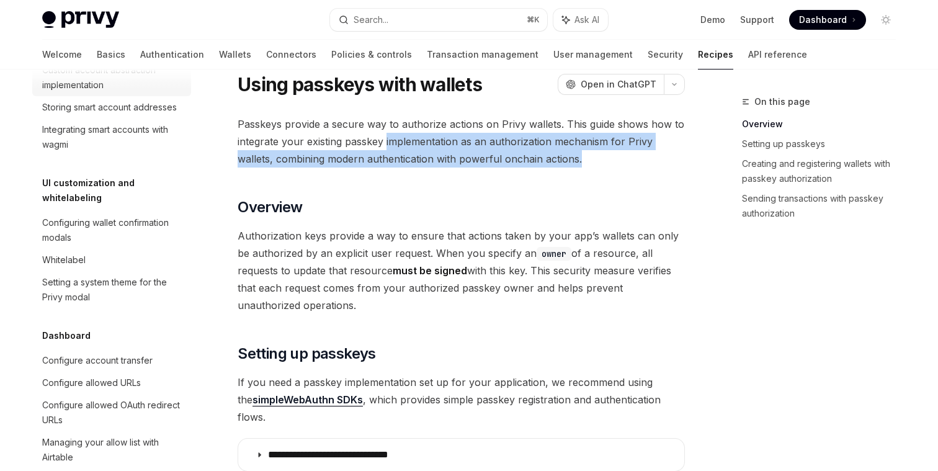
scroll to position [524, 0]
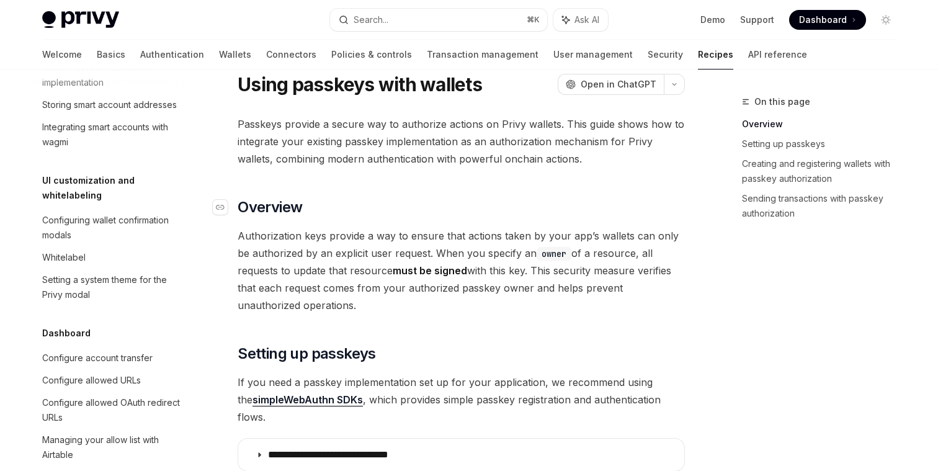
click at [402, 203] on h2 "​ Overview" at bounding box center [461, 207] width 447 height 20
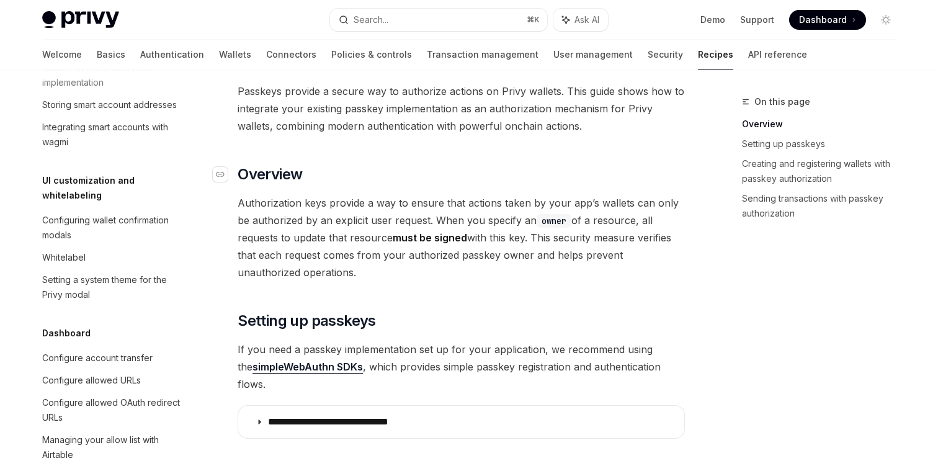
scroll to position [85, 0]
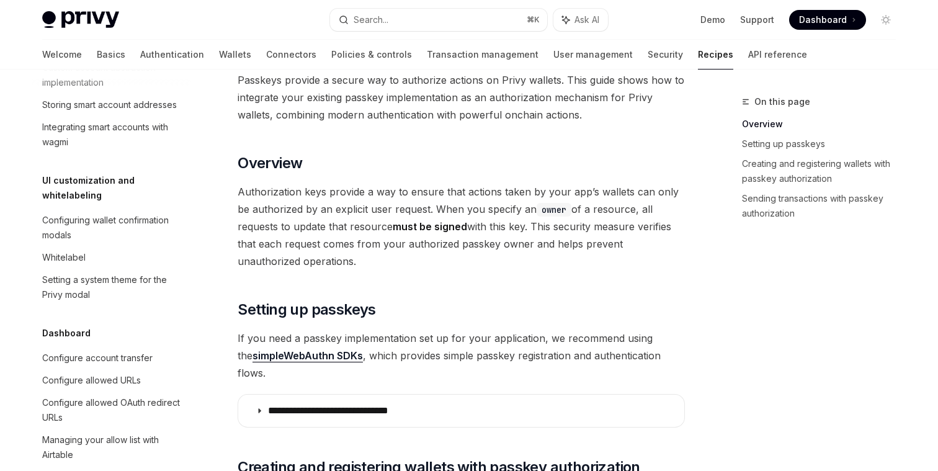
click at [398, 197] on span "Authorization keys provide a way to ensure that actions taken by your app’s wal…" at bounding box center [461, 226] width 447 height 87
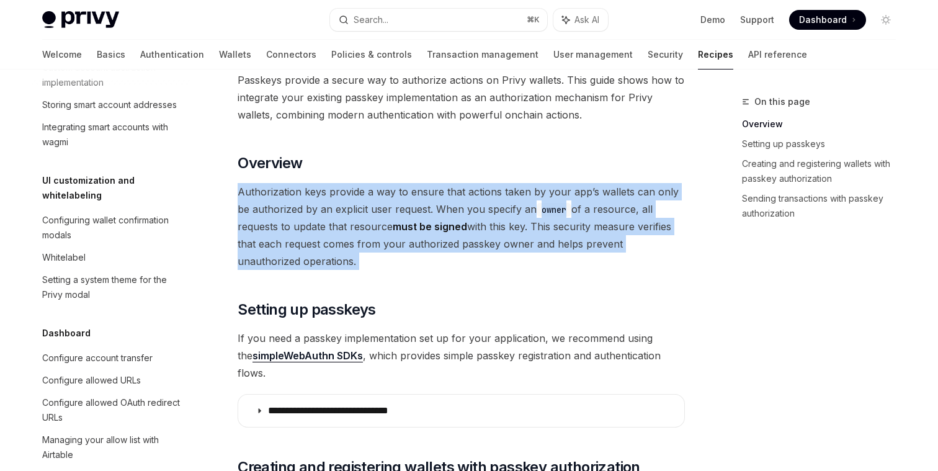
click at [398, 197] on span "Authorization keys provide a way to ensure that actions taken by your app’s wal…" at bounding box center [461, 226] width 447 height 87
click at [402, 236] on span "Authorization keys provide a way to ensure that actions taken by your app’s wal…" at bounding box center [461, 226] width 447 height 87
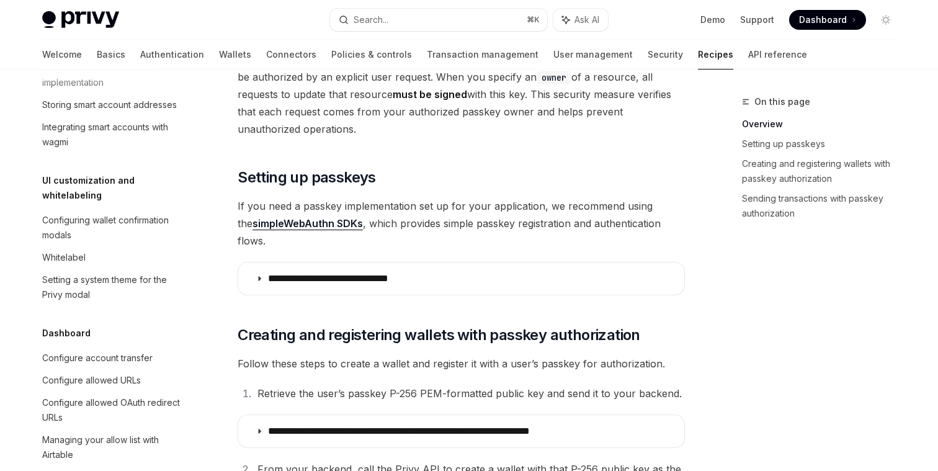
scroll to position [218, 0]
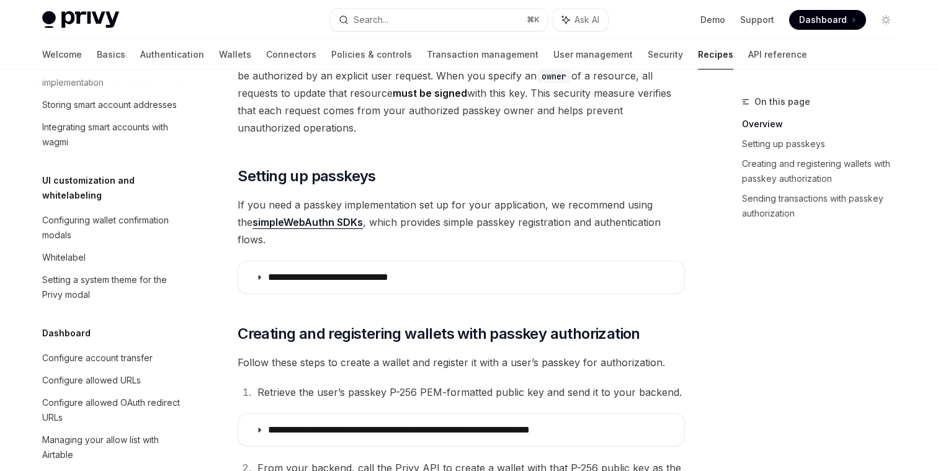
click at [428, 210] on span "If you need a passkey implementation set up for your application, we recommend …" at bounding box center [461, 222] width 447 height 52
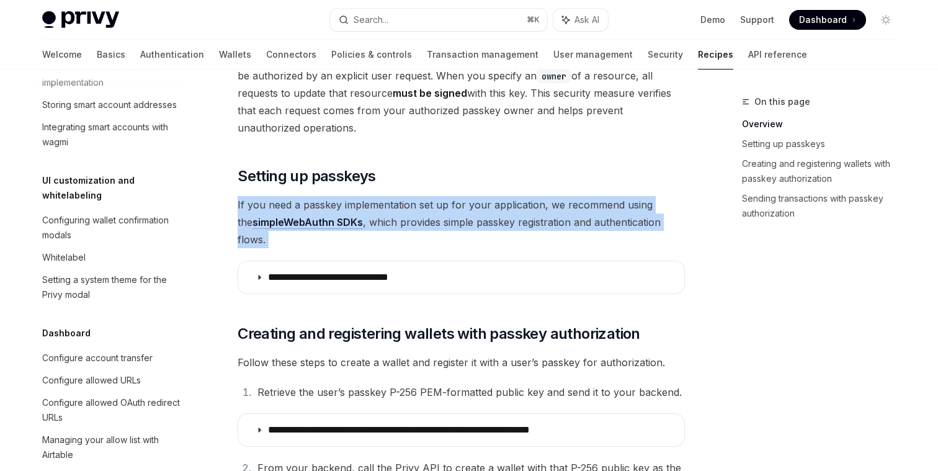
click at [428, 210] on span "If you need a passkey implementation set up for your application, we recommend …" at bounding box center [461, 222] width 447 height 52
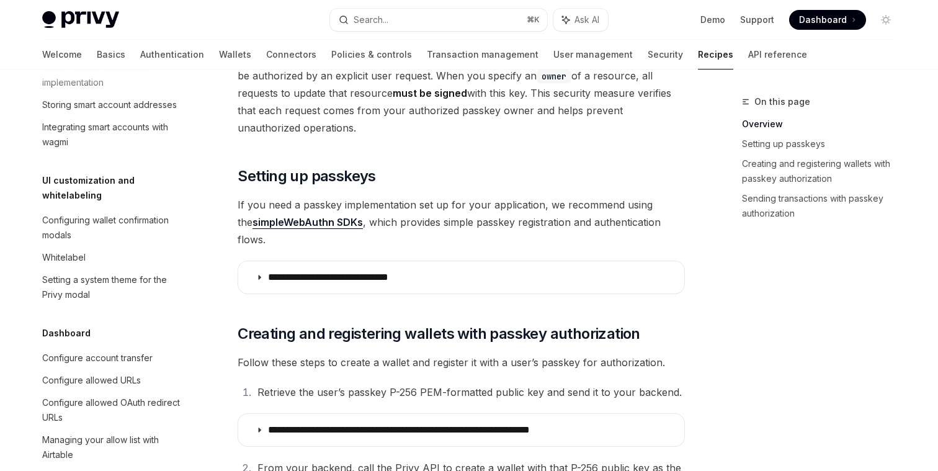
click at [411, 207] on span "If you need a passkey implementation set up for your application, we recommend …" at bounding box center [461, 222] width 447 height 52
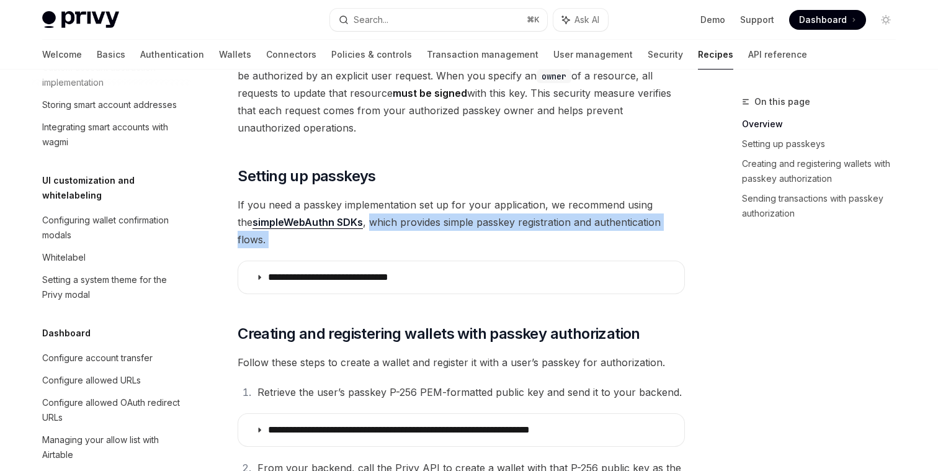
drag, startPoint x: 356, startPoint y: 223, endPoint x: 597, endPoint y: 241, distance: 241.4
click at [550, 216] on span "If you need a passkey implementation set up for your application, we recommend …" at bounding box center [461, 222] width 447 height 52
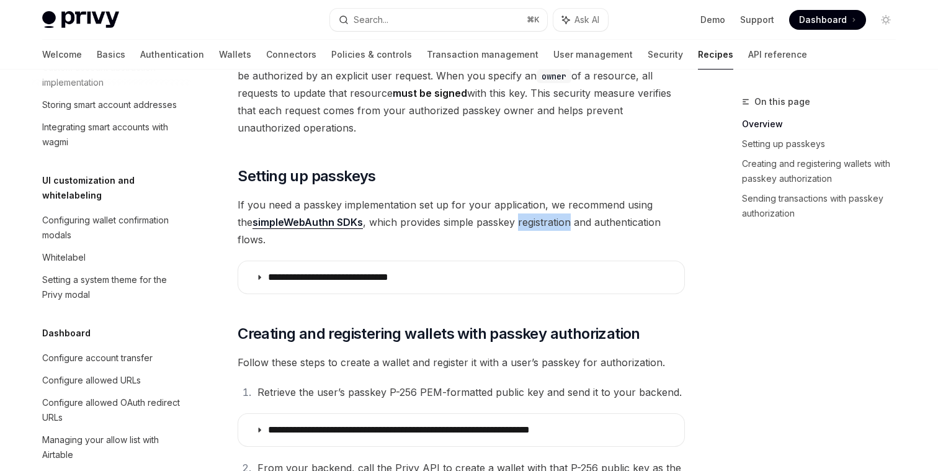
click at [550, 216] on span "If you need a passkey implementation set up for your application, we recommend …" at bounding box center [461, 222] width 447 height 52
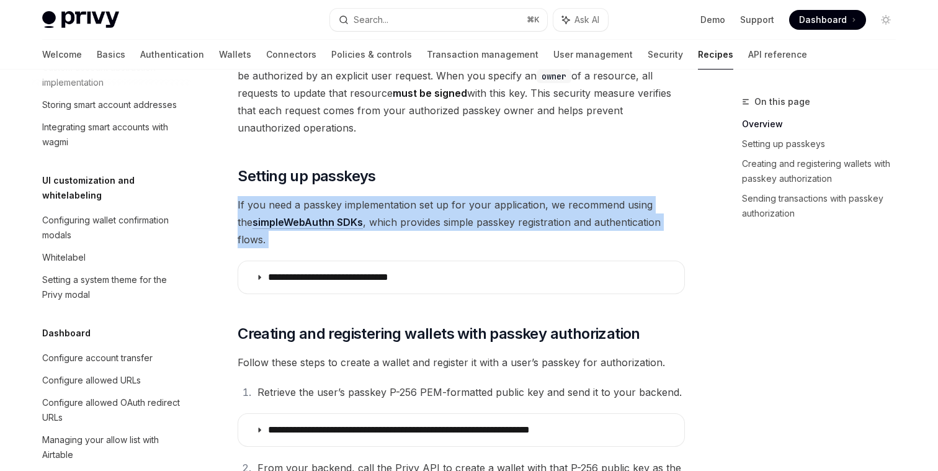
click at [550, 216] on span "If you need a passkey implementation set up for your application, we recommend …" at bounding box center [461, 222] width 447 height 52
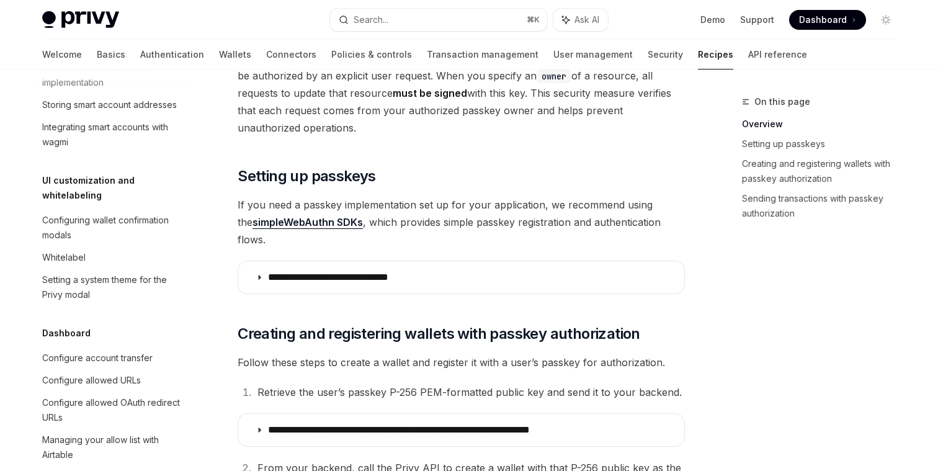
click at [532, 219] on span "If you need a passkey implementation set up for your application, we recommend …" at bounding box center [461, 222] width 447 height 52
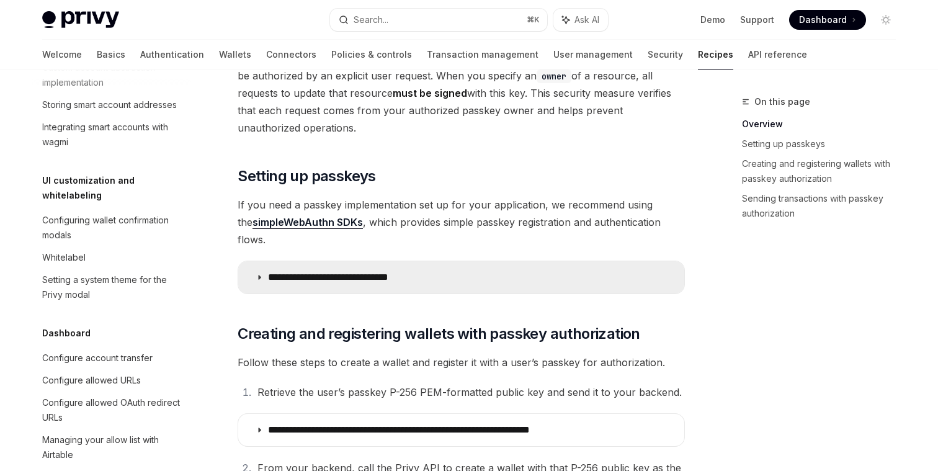
click at [257, 274] on icon at bounding box center [259, 277] width 7 height 7
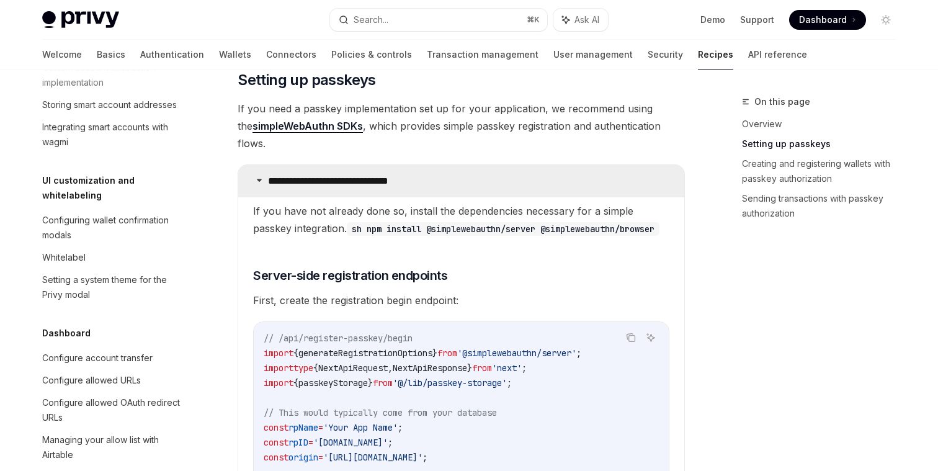
scroll to position [314, 0]
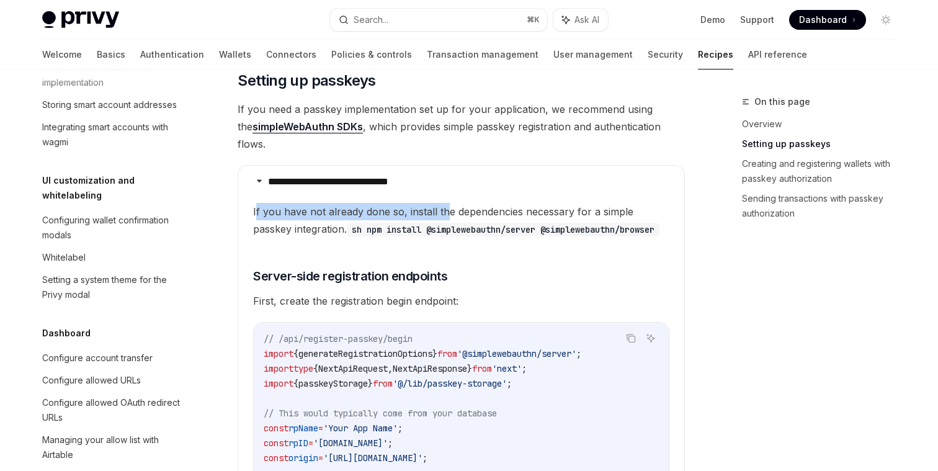
drag, startPoint x: 255, startPoint y: 190, endPoint x: 442, endPoint y: 188, distance: 187.3
click at [443, 203] on span "If you have not already done so, install the dependencies necessary for a simpl…" at bounding box center [461, 220] width 416 height 35
click at [442, 203] on span "If you have not already done so, install the dependencies necessary for a simpl…" at bounding box center [461, 220] width 416 height 35
click at [421, 203] on span "If you have not already done so, install the dependencies necessary for a simpl…" at bounding box center [461, 220] width 416 height 35
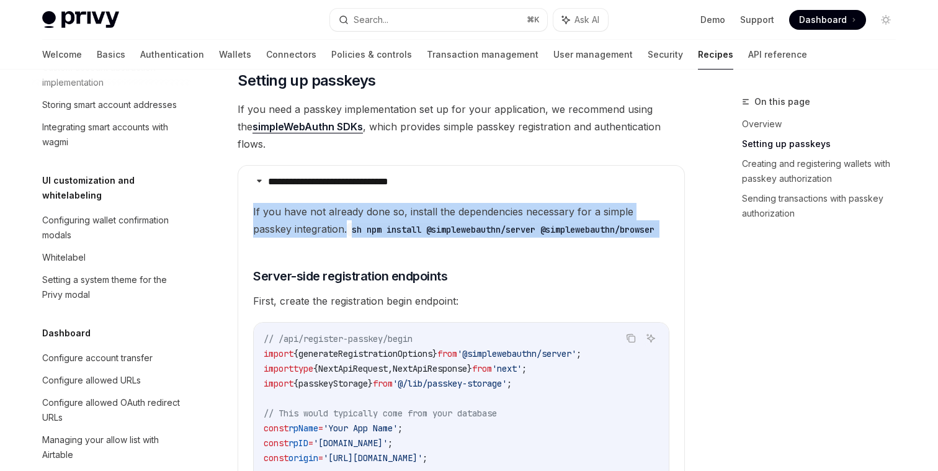
click at [421, 203] on span "If you have not already done so, install the dependencies necessary for a simpl…" at bounding box center [461, 220] width 416 height 35
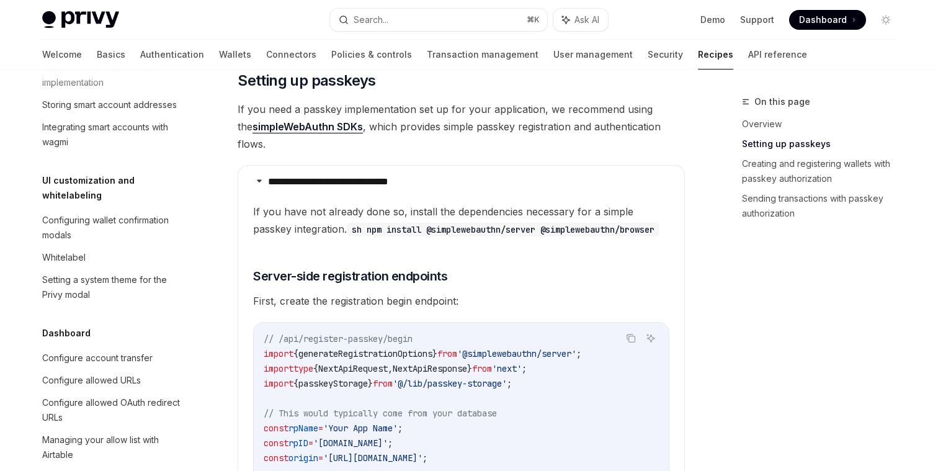
click at [391, 203] on span "If you have not already done so, install the dependencies necessary for a simpl…" at bounding box center [461, 220] width 416 height 35
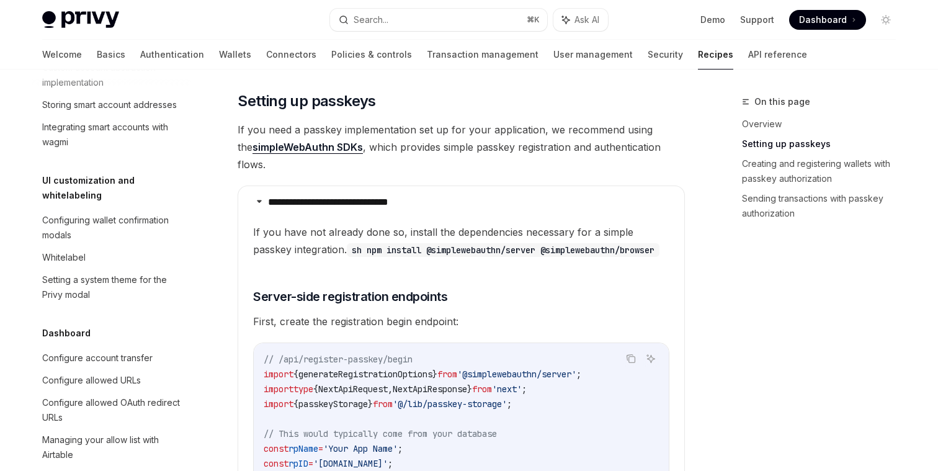
scroll to position [292, 0]
click at [360, 225] on span "If you have not already done so, install the dependencies necessary for a simpl…" at bounding box center [461, 242] width 416 height 35
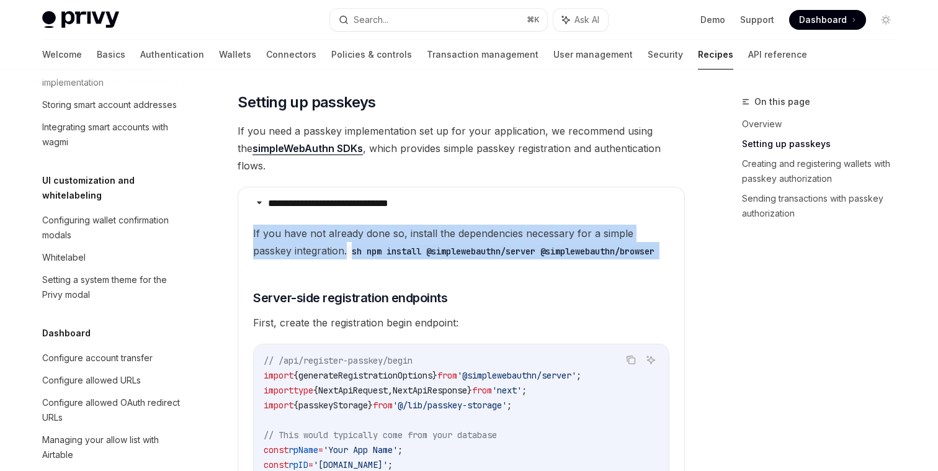
click at [360, 225] on span "If you have not already done so, install the dependencies necessary for a simpl…" at bounding box center [461, 242] width 416 height 35
click at [402, 252] on span "If you have not already done so, install the dependencies necessary for a simpl…" at bounding box center [461, 242] width 416 height 35
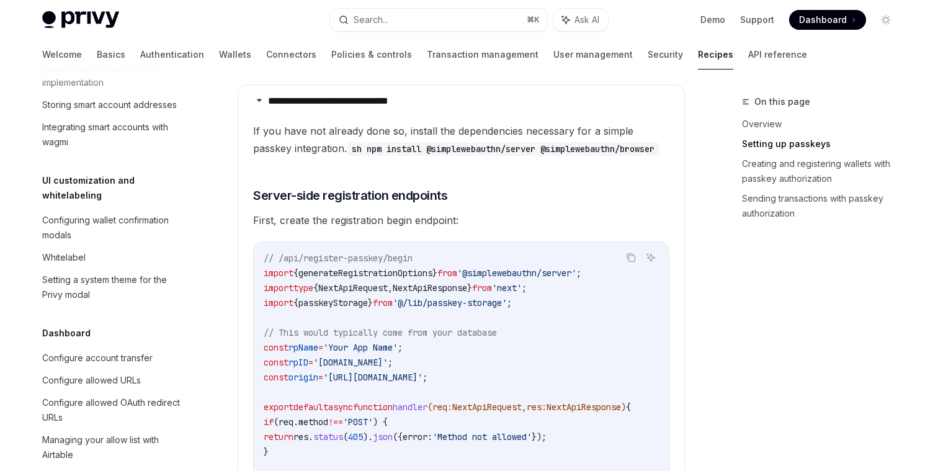
scroll to position [396, 0]
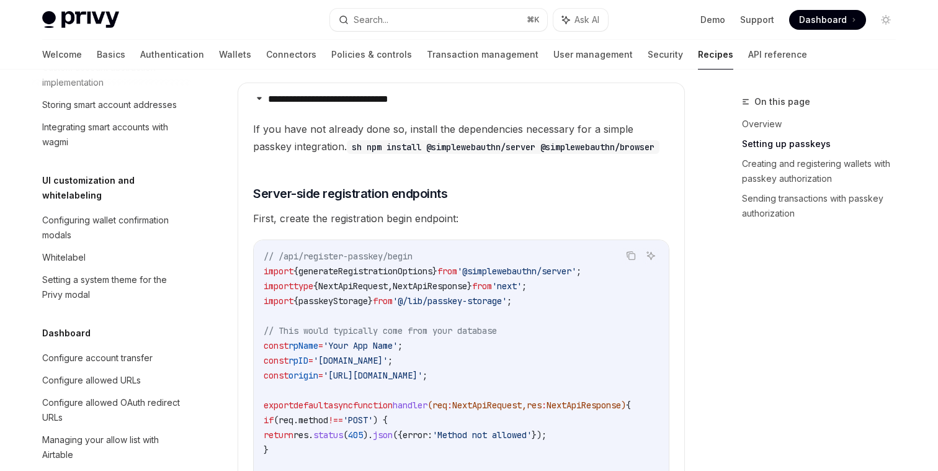
click at [357, 222] on span "First, create the registration begin endpoint:" at bounding box center [461, 218] width 416 height 17
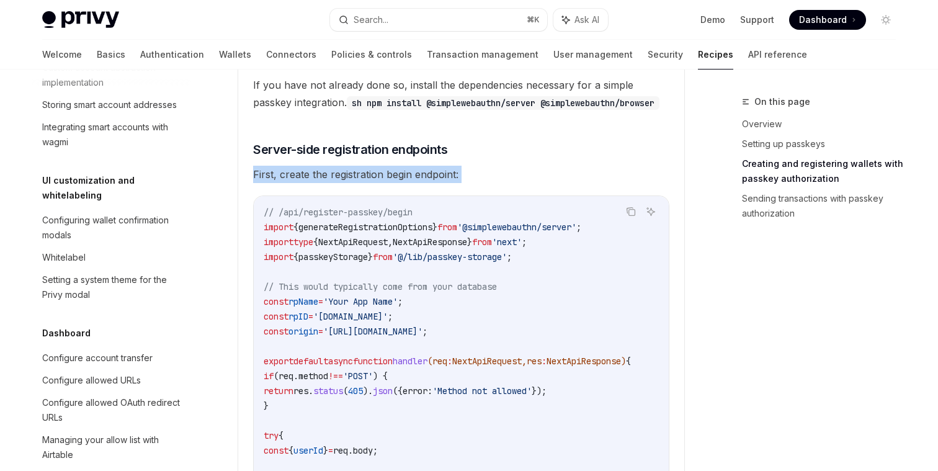
scroll to position [439, 0]
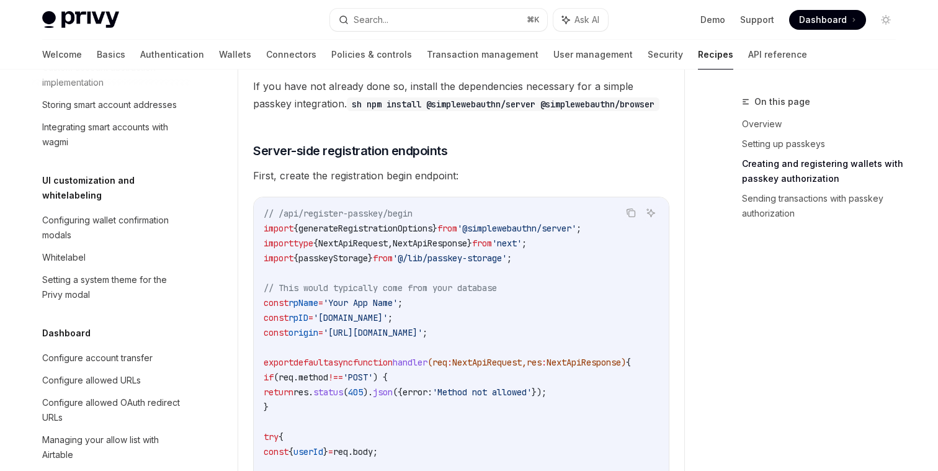
click at [350, 172] on span "First, create the registration begin endpoint:" at bounding box center [461, 175] width 416 height 17
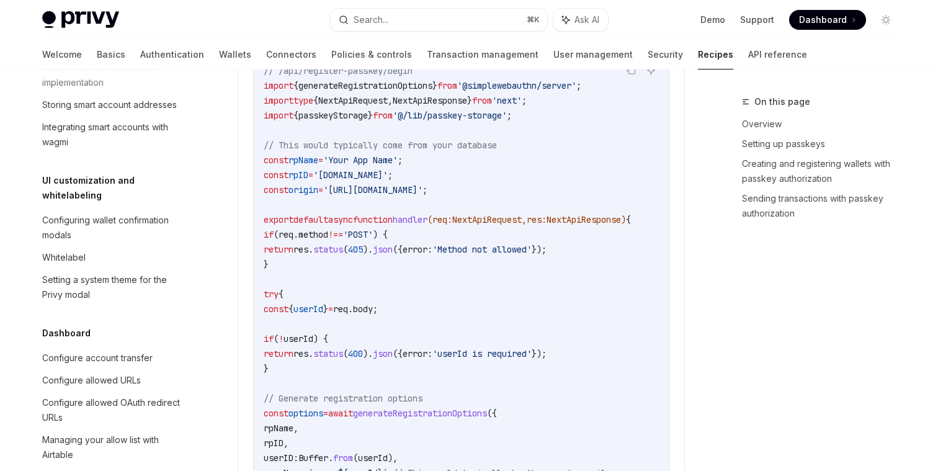
scroll to position [552, 0]
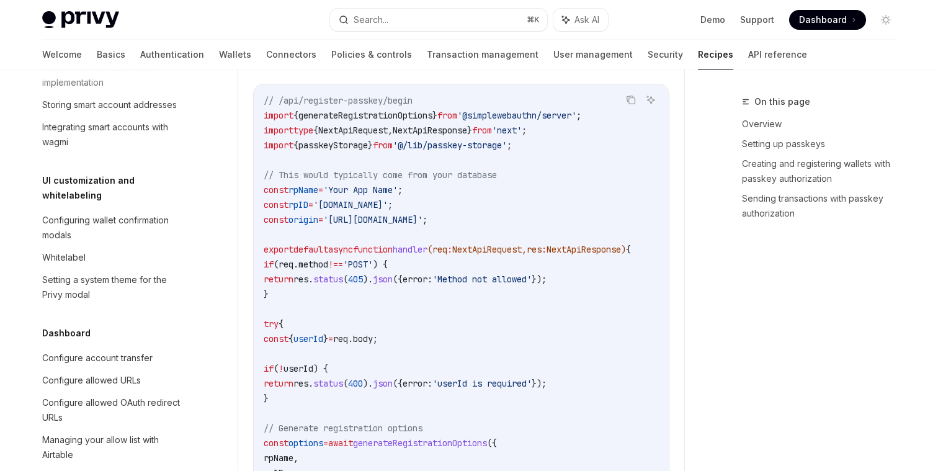
click at [410, 115] on span "generateRegistrationOptions" at bounding box center [365, 115] width 134 height 11
copy span "generateRegistrationOptions"
click at [443, 305] on code "// /api/register-passkey/begin import { generateRegistrationOptions } from '@si…" at bounding box center [485, 450] width 442 height 714
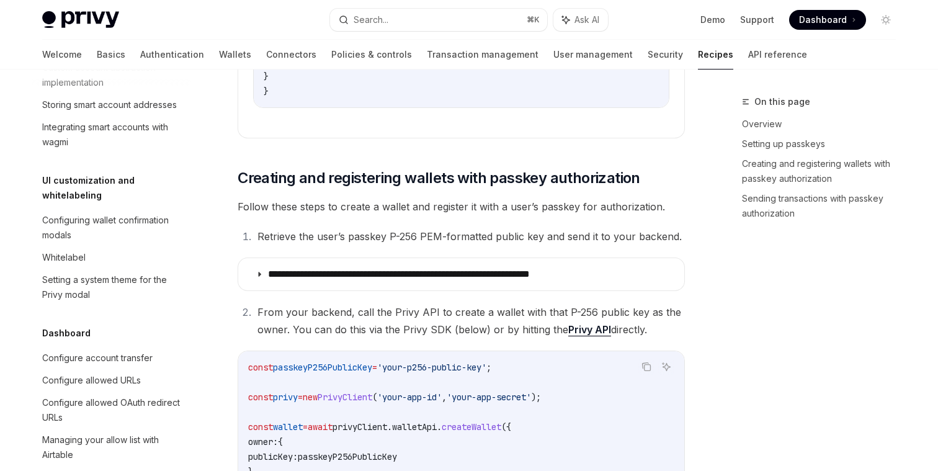
scroll to position [2865, 0]
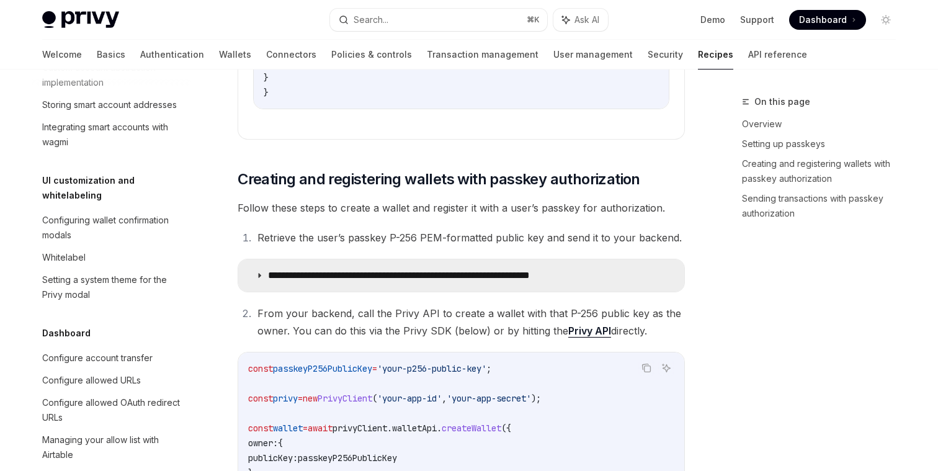
click at [260, 282] on summary "**********" at bounding box center [461, 275] width 446 height 32
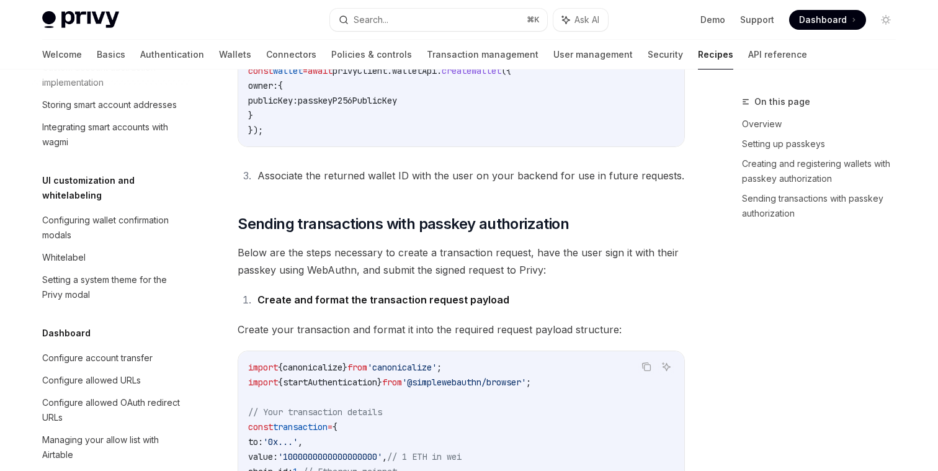
scroll to position [3880, 0]
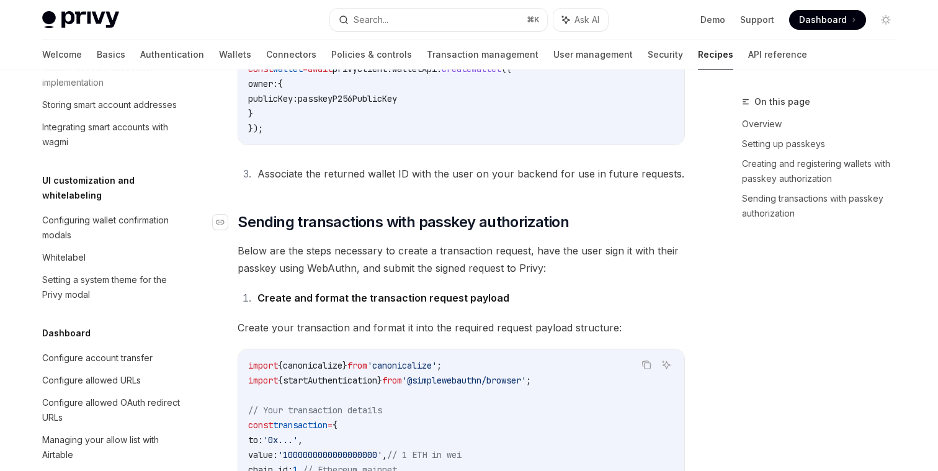
click at [559, 232] on span "Sending transactions with passkey authorization" at bounding box center [403, 222] width 331 height 20
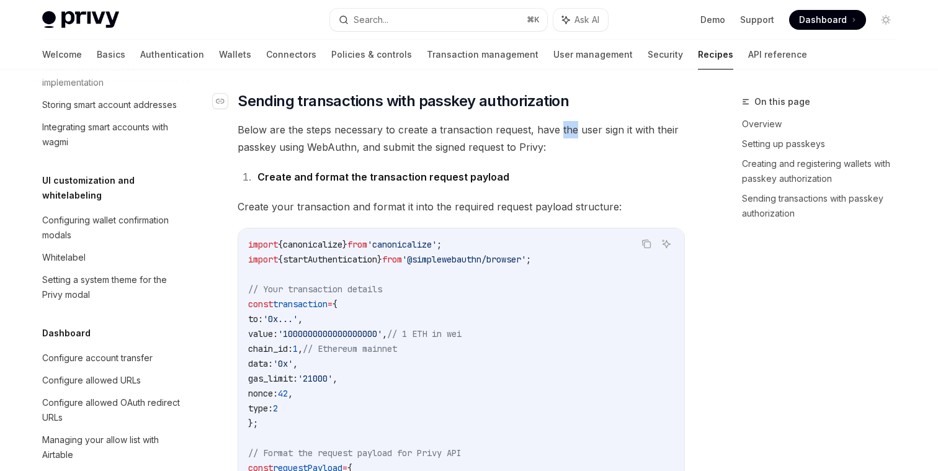
scroll to position [3995, 0]
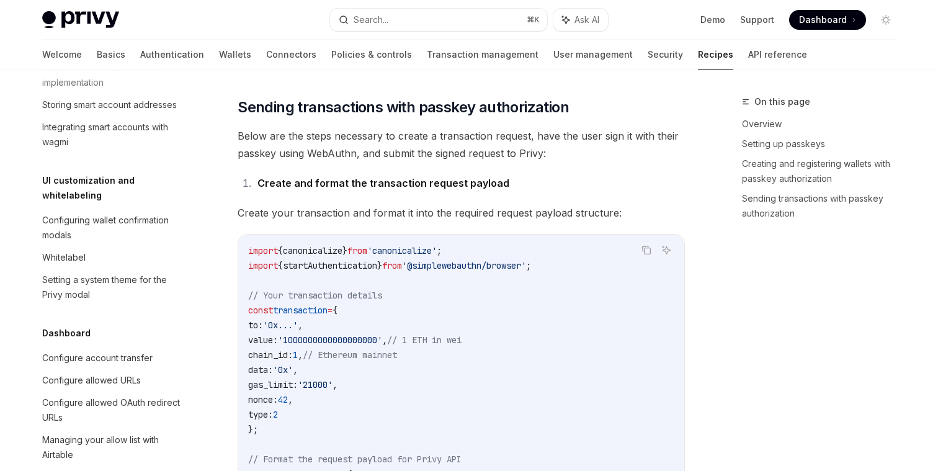
click at [474, 162] on span "Below are the steps necessary to create a transaction request, have the user si…" at bounding box center [461, 144] width 447 height 35
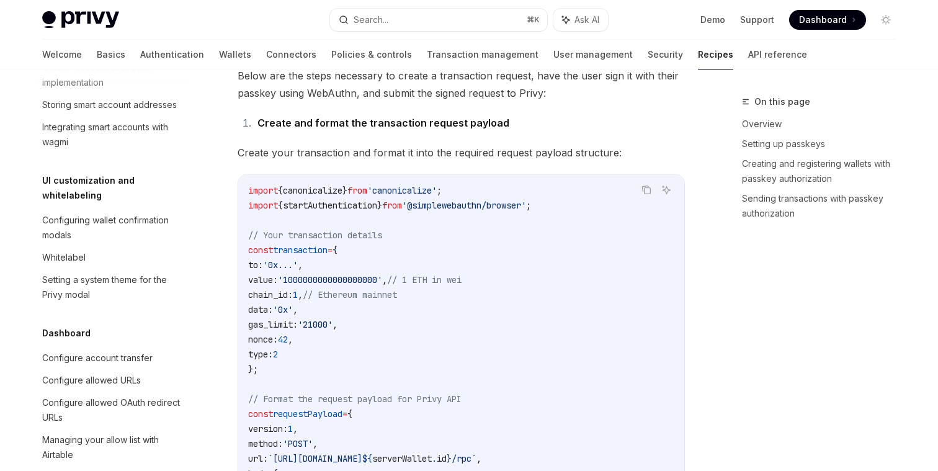
click at [463, 161] on span "Create your transaction and format it into the required request payload structu…" at bounding box center [461, 152] width 447 height 17
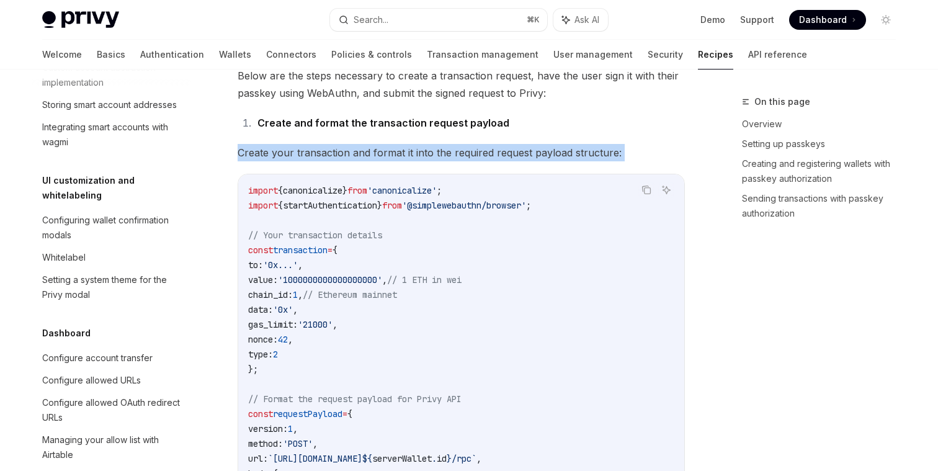
click at [463, 161] on span "Create your transaction and format it into the required request payload structu…" at bounding box center [461, 152] width 447 height 17
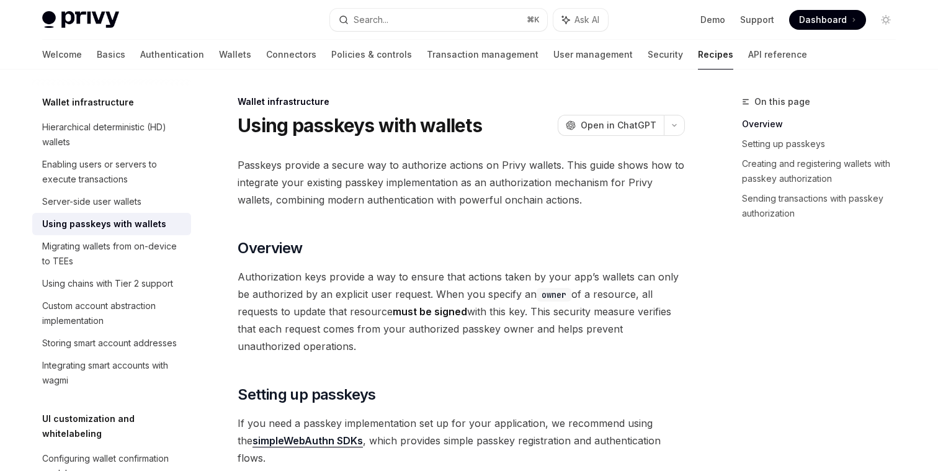
scroll to position [299, 0]
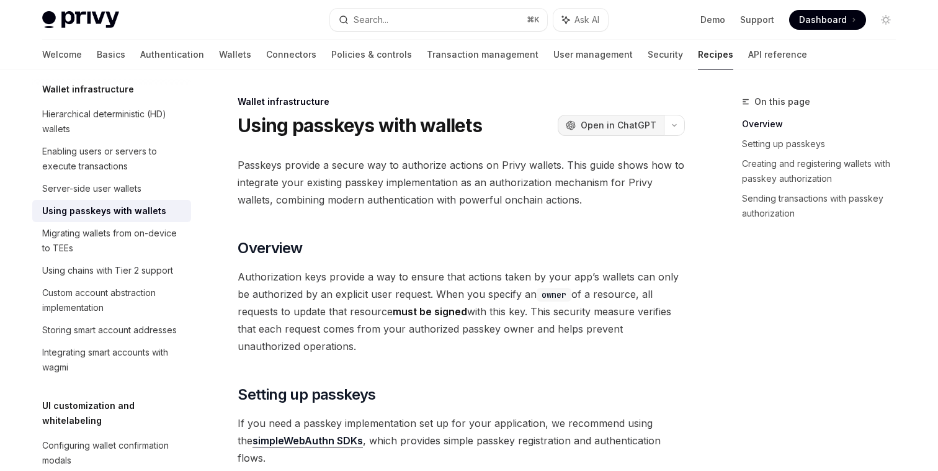
click at [595, 123] on span "Open in ChatGPT" at bounding box center [619, 125] width 76 height 12
